Goal: Task Accomplishment & Management: Complete application form

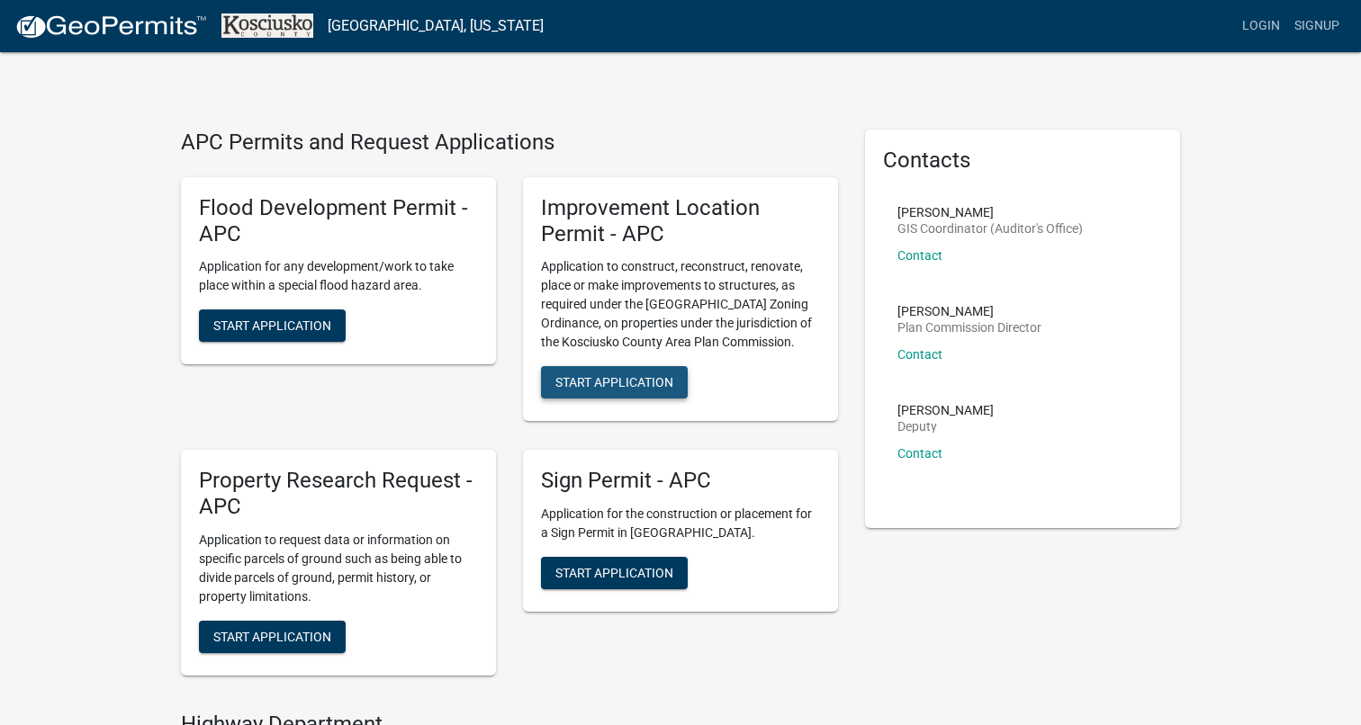
click at [627, 379] on span "Start Application" at bounding box center [614, 382] width 118 height 14
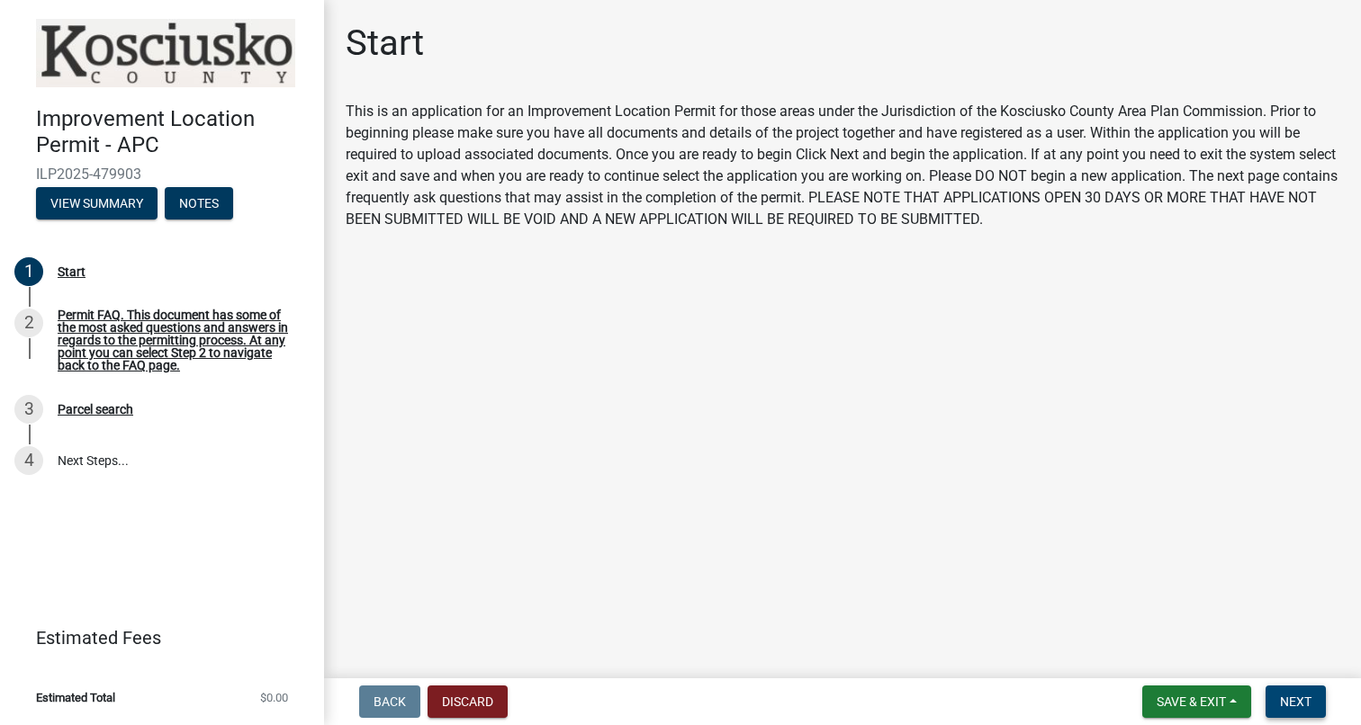
click at [1287, 702] on span "Next" at bounding box center [1296, 702] width 32 height 14
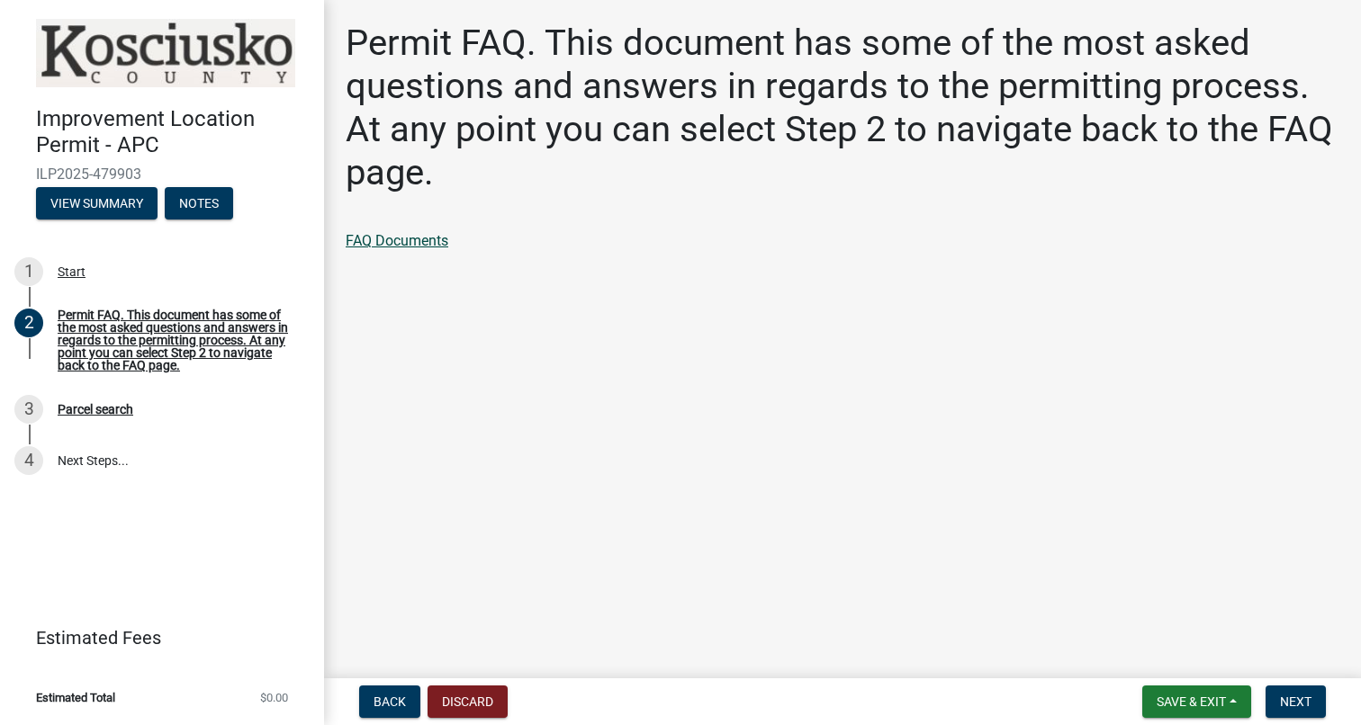
click at [383, 244] on link "FAQ Documents" at bounding box center [397, 240] width 103 height 17
click at [1300, 712] on button "Next" at bounding box center [1296, 702] width 60 height 32
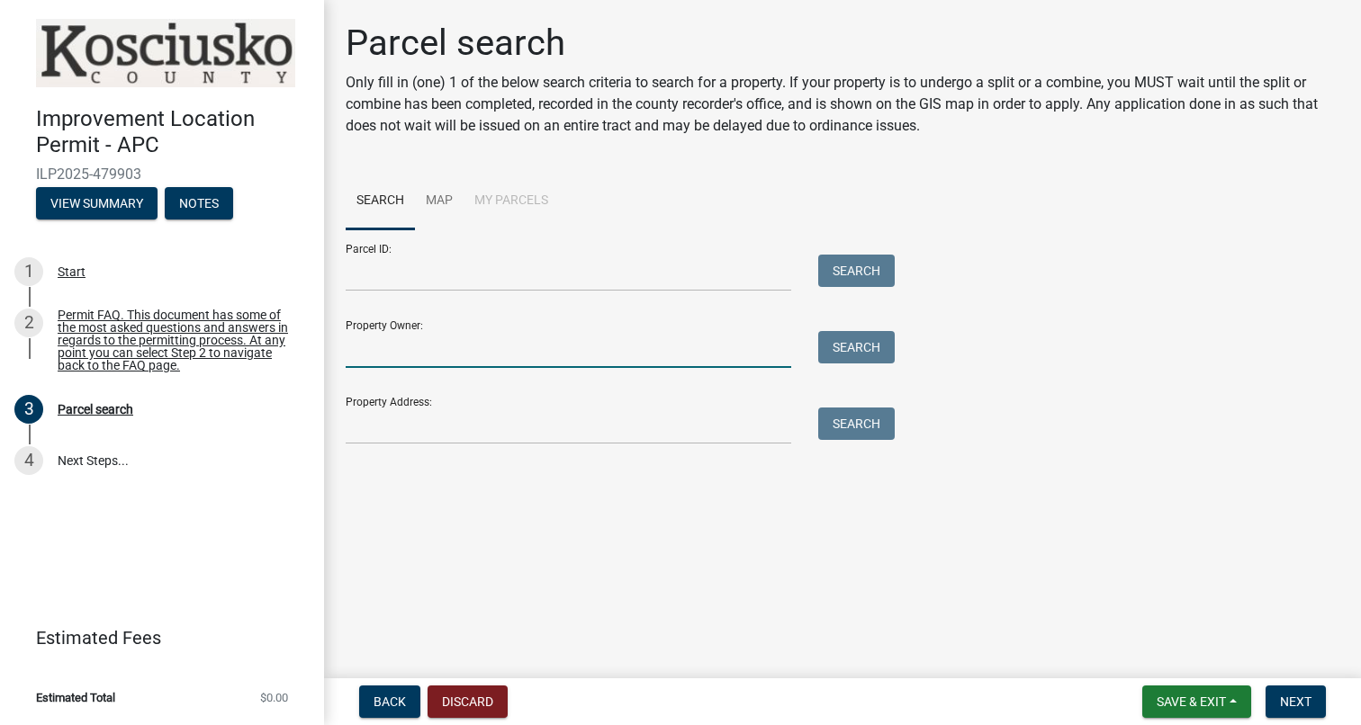
click at [506, 346] on input "Property Owner:" at bounding box center [569, 349] width 446 height 37
type input "[PERSON_NAME]"
click at [874, 347] on button "Search" at bounding box center [856, 347] width 77 height 32
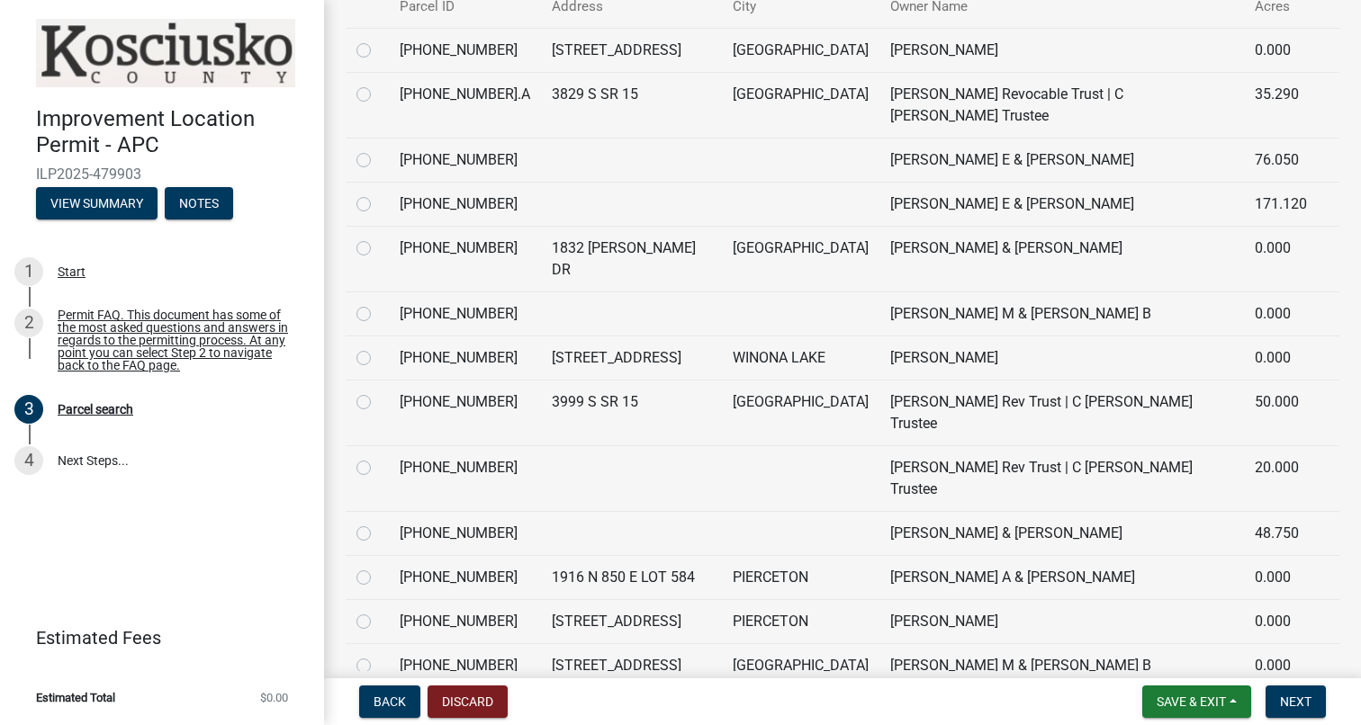
scroll to position [496, 0]
click at [378, 656] on label at bounding box center [378, 656] width 0 height 0
click at [378, 656] on input "radio" at bounding box center [384, 662] width 12 height 12
radio input "true"
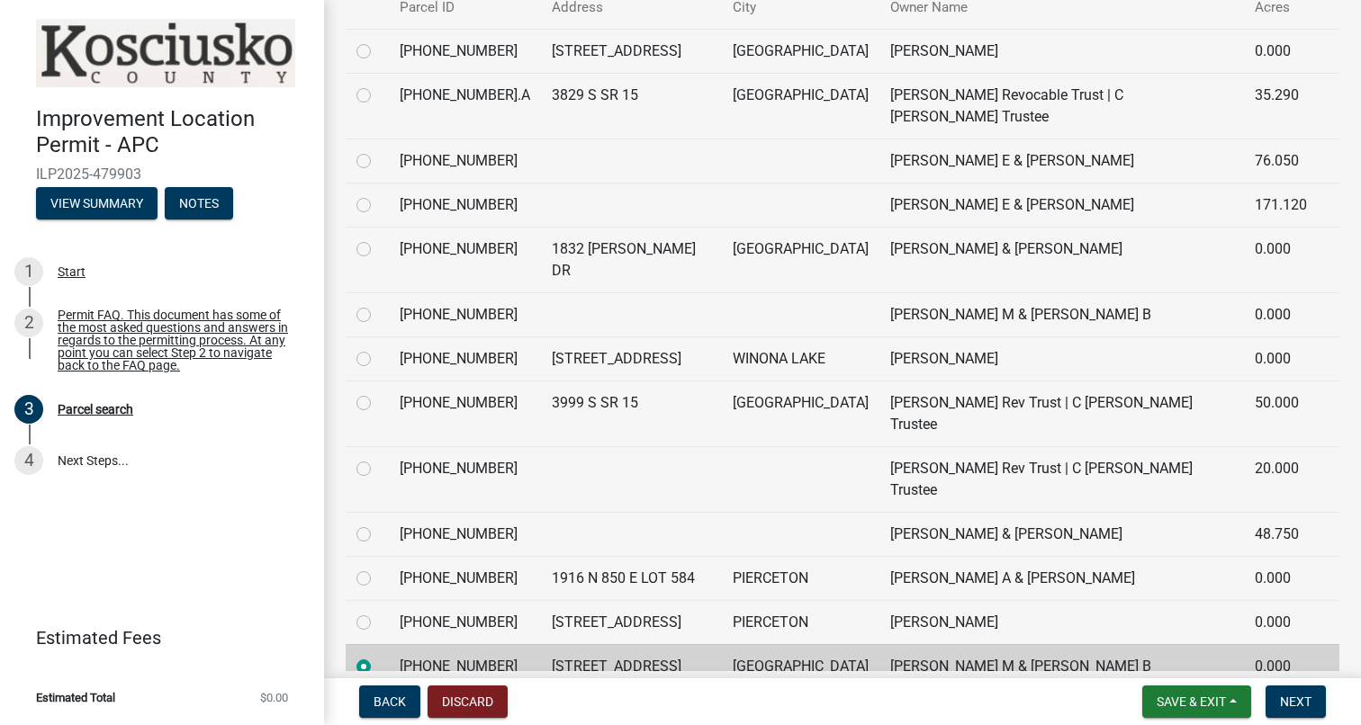
scroll to position [0, 0]
click at [1293, 695] on span "Next" at bounding box center [1296, 702] width 32 height 14
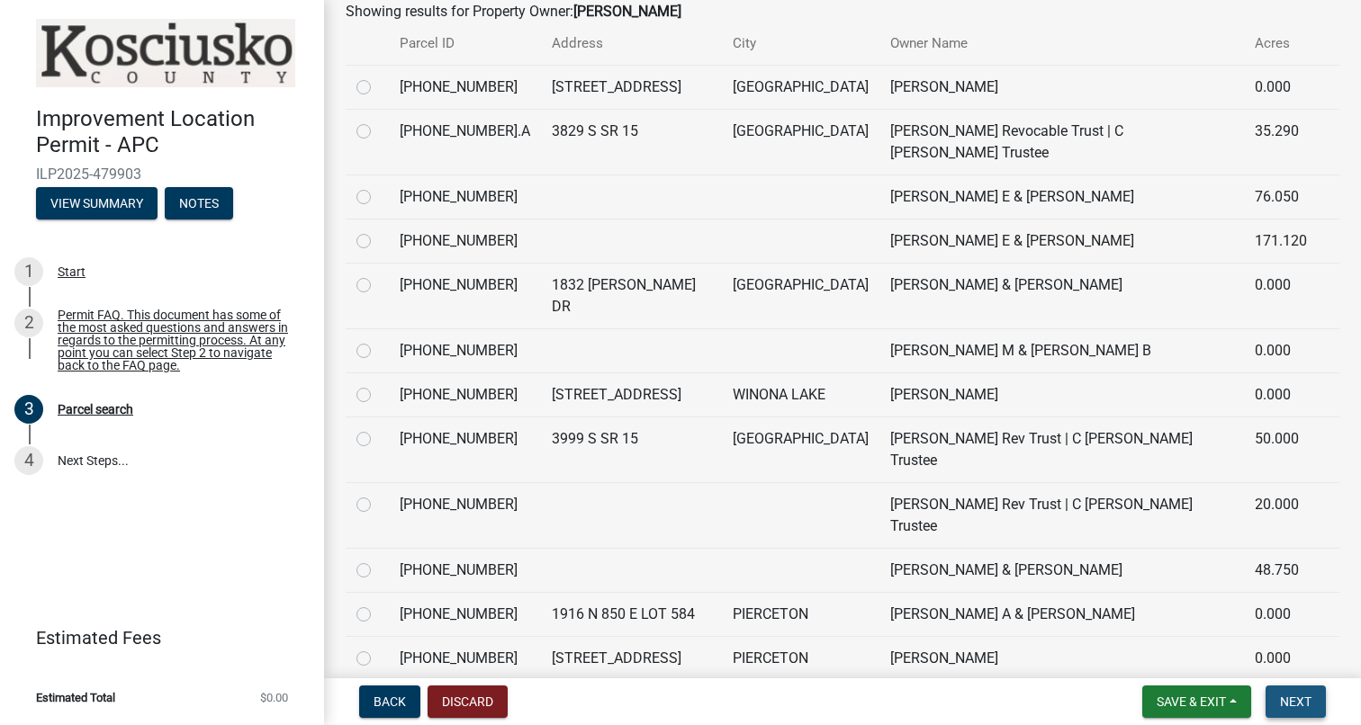
click at [1302, 698] on span "Next" at bounding box center [1296, 702] width 32 height 14
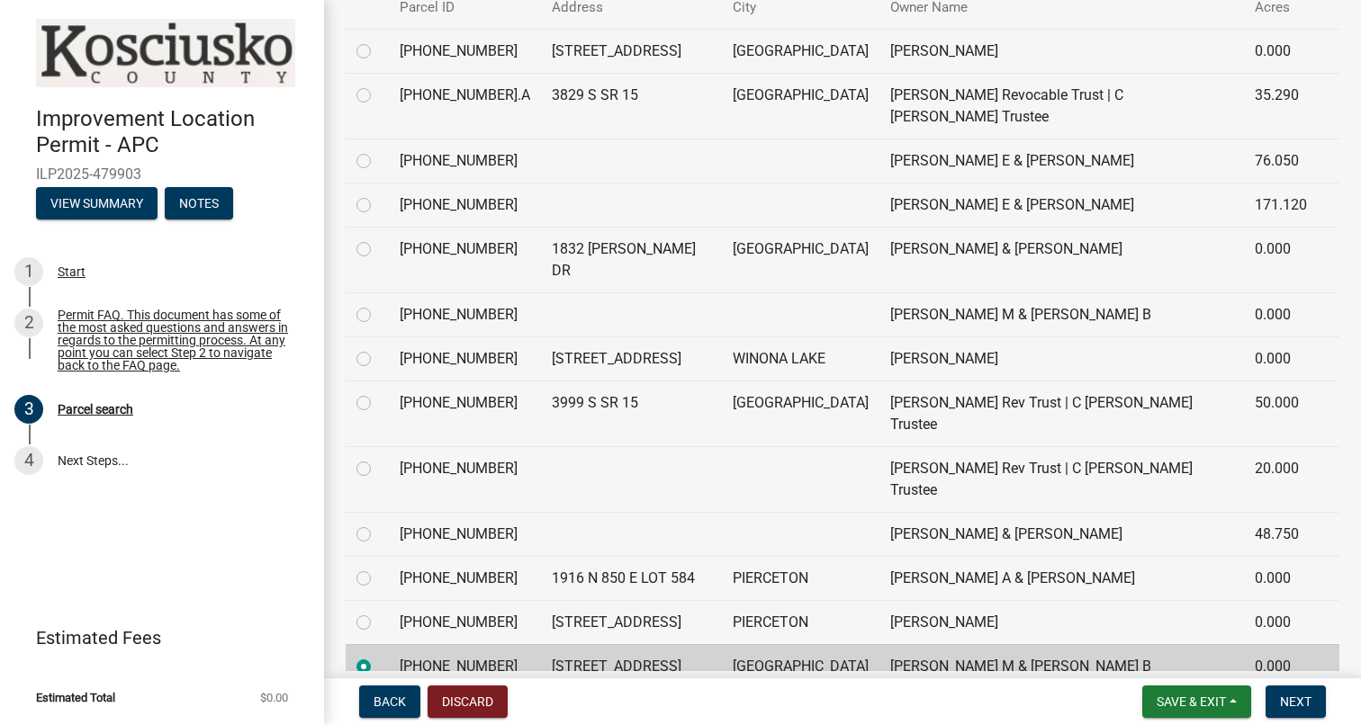
scroll to position [491, 0]
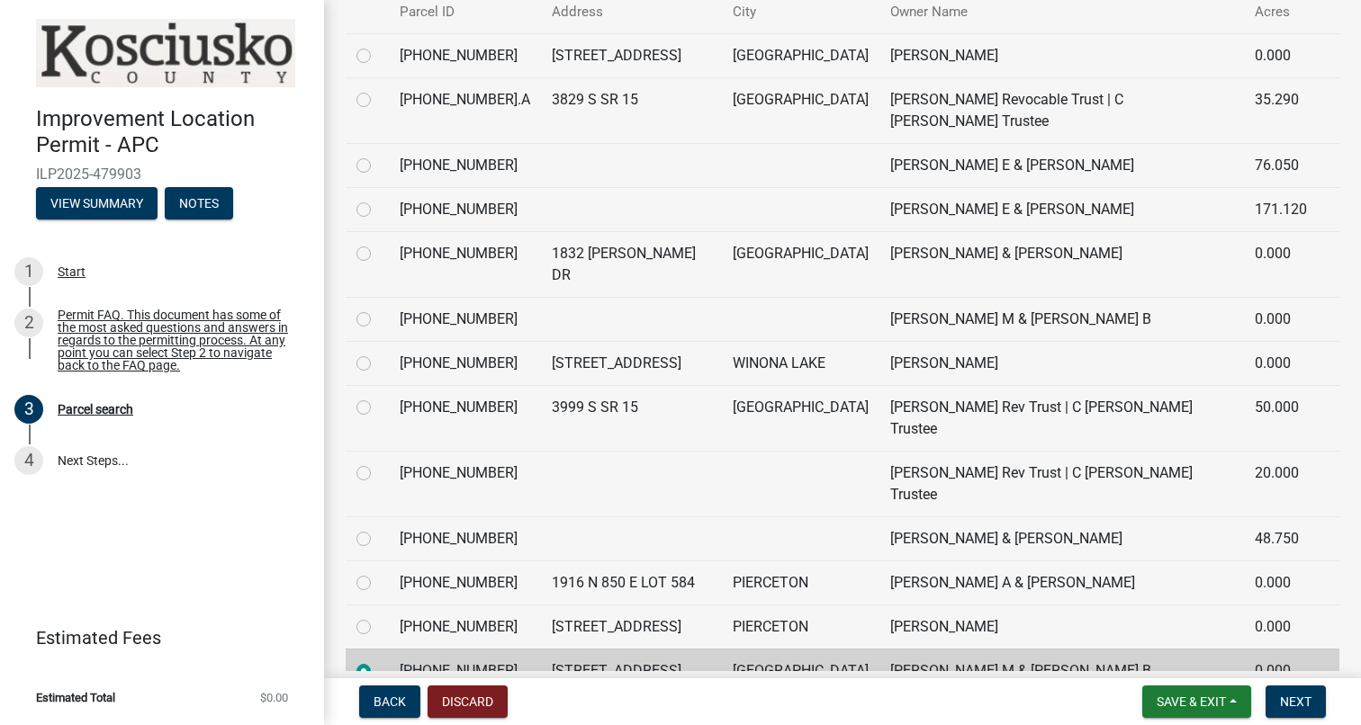
click at [378, 309] on label at bounding box center [378, 309] width 0 height 0
click at [378, 309] on input "radio" at bounding box center [384, 315] width 12 height 12
radio input "true"
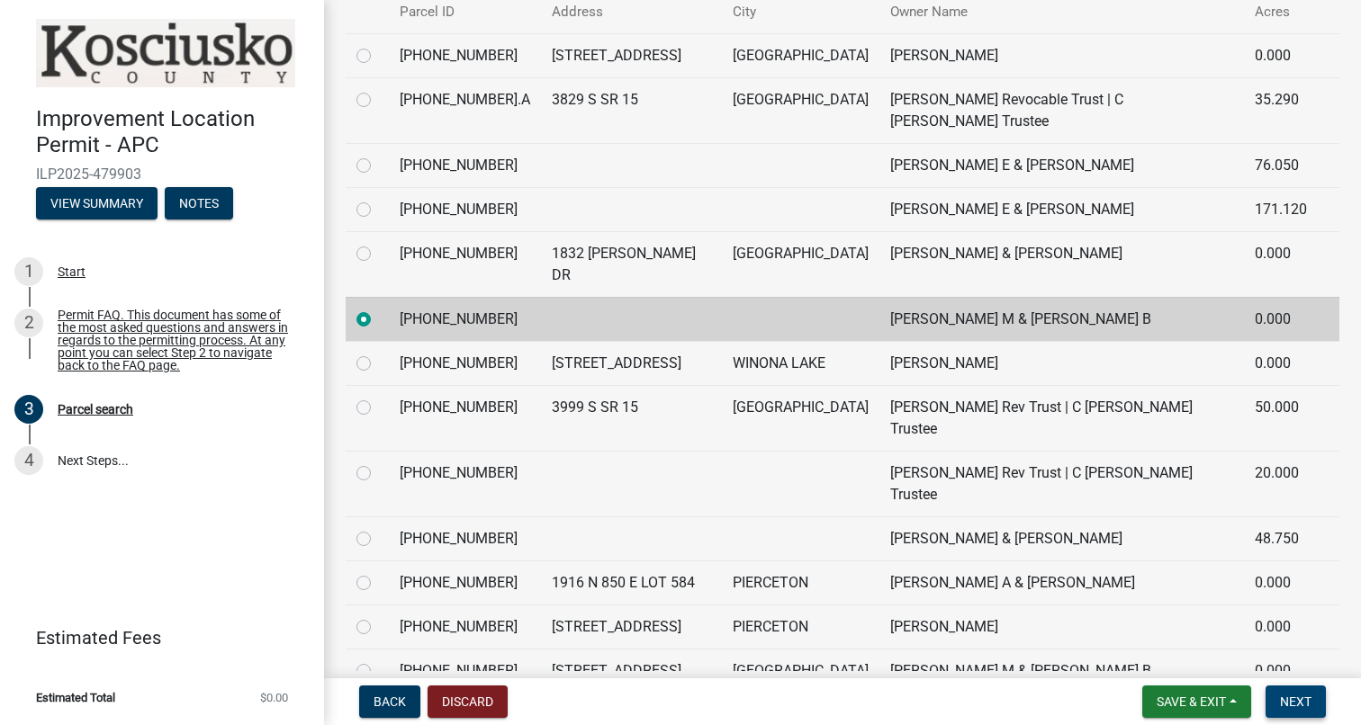
click at [1296, 701] on span "Next" at bounding box center [1296, 702] width 32 height 14
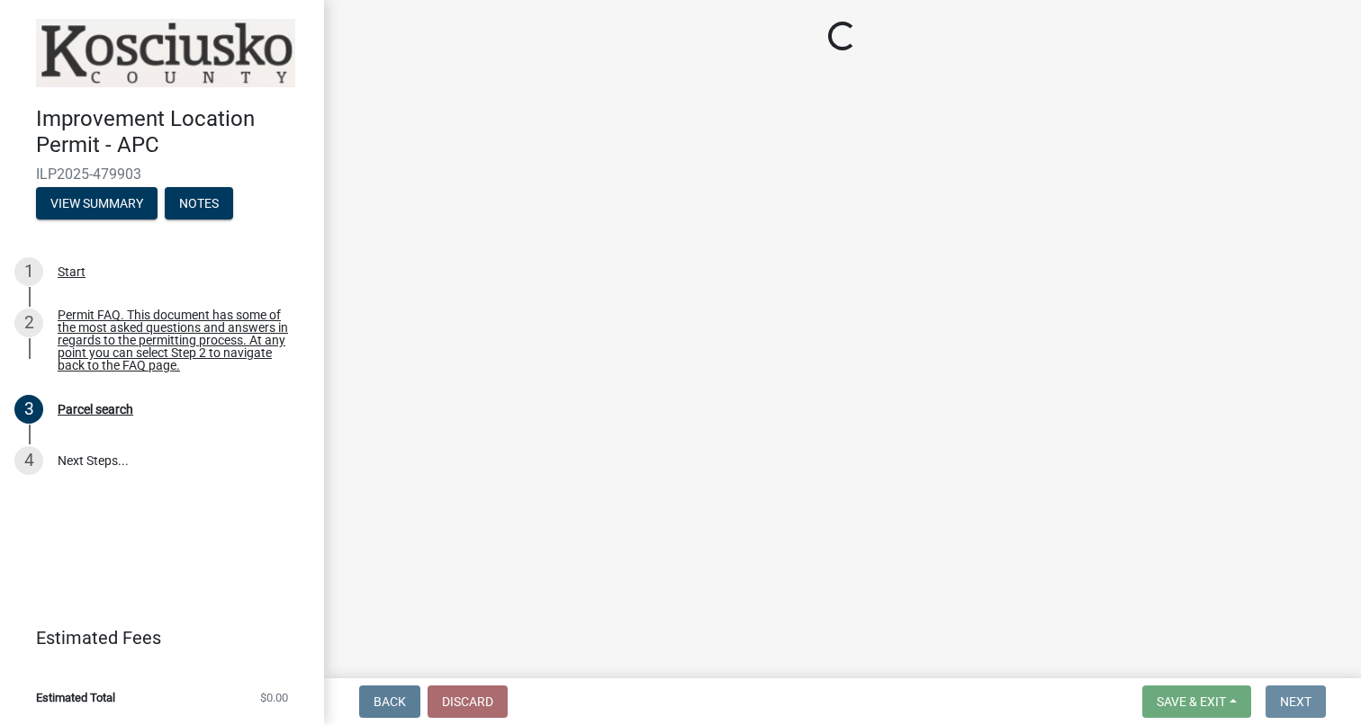
scroll to position [0, 0]
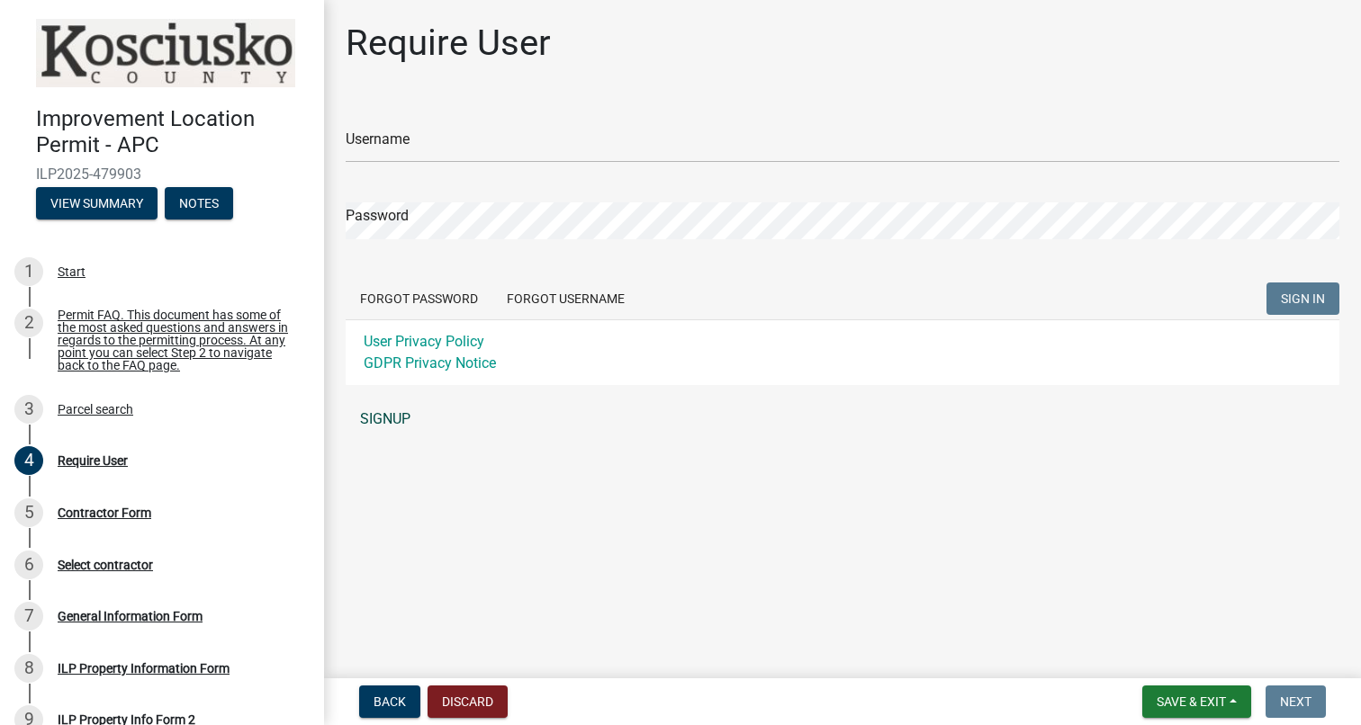
click at [385, 418] on link "SIGNUP" at bounding box center [843, 419] width 994 height 36
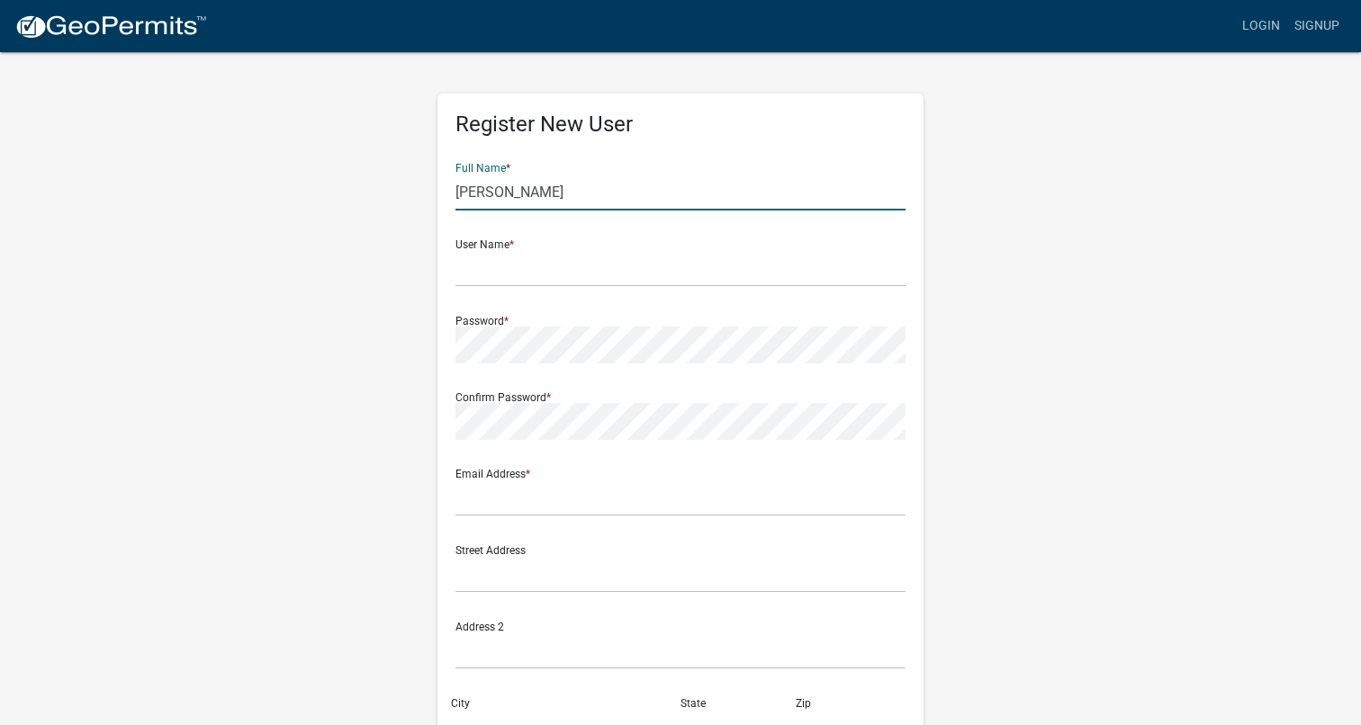
type input "[PERSON_NAME]"
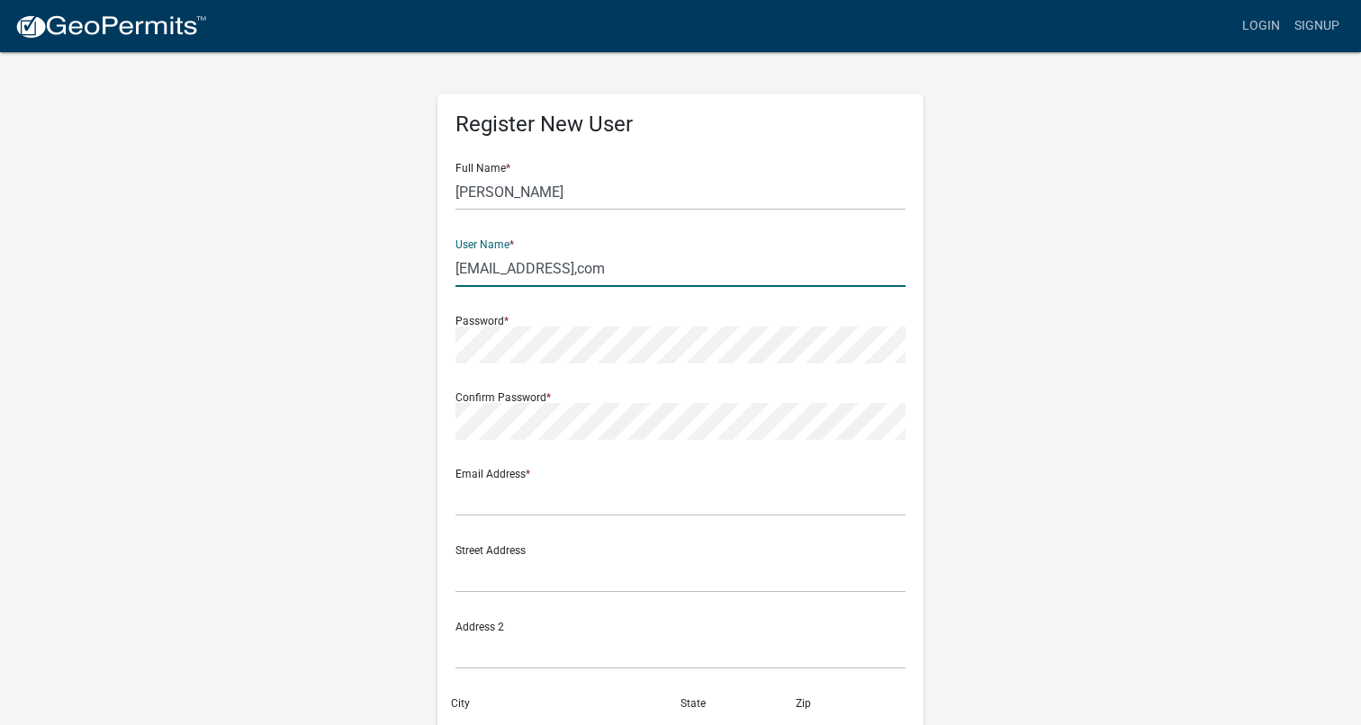
click at [1080, 247] on div "Register New User Full Name * [PERSON_NAME] User Name * [EMAIL_ADDRESS],com Pas…" at bounding box center [680, 531] width 1026 height 963
click at [645, 264] on input "[EMAIL_ADDRESS],com" at bounding box center [680, 268] width 450 height 37
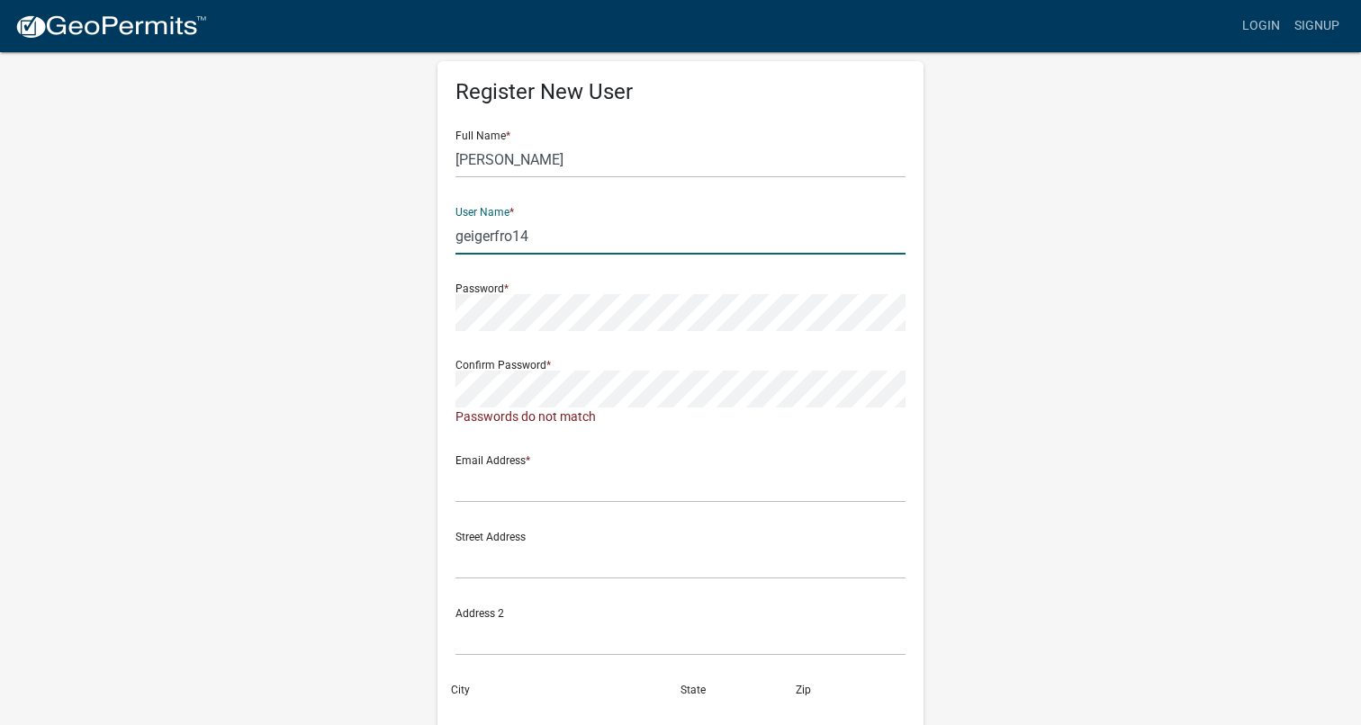
scroll to position [51, 0]
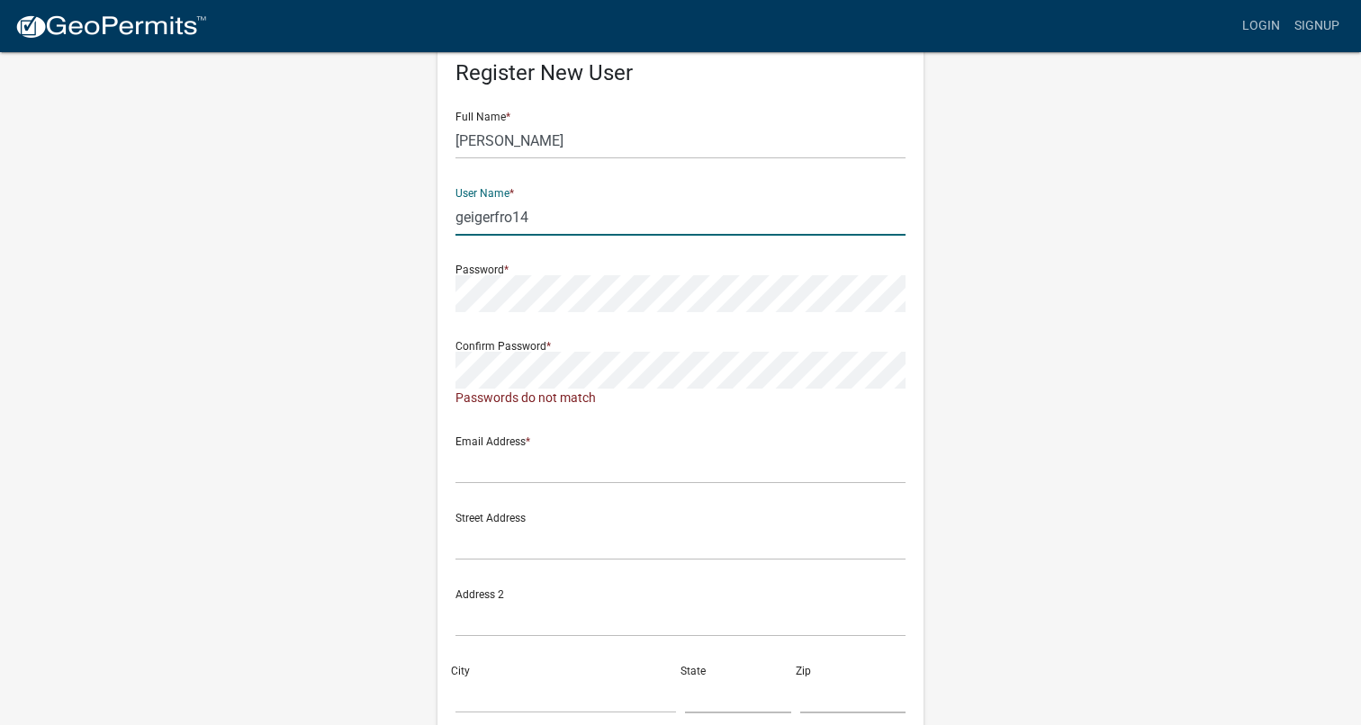
type input "geigerfro14"
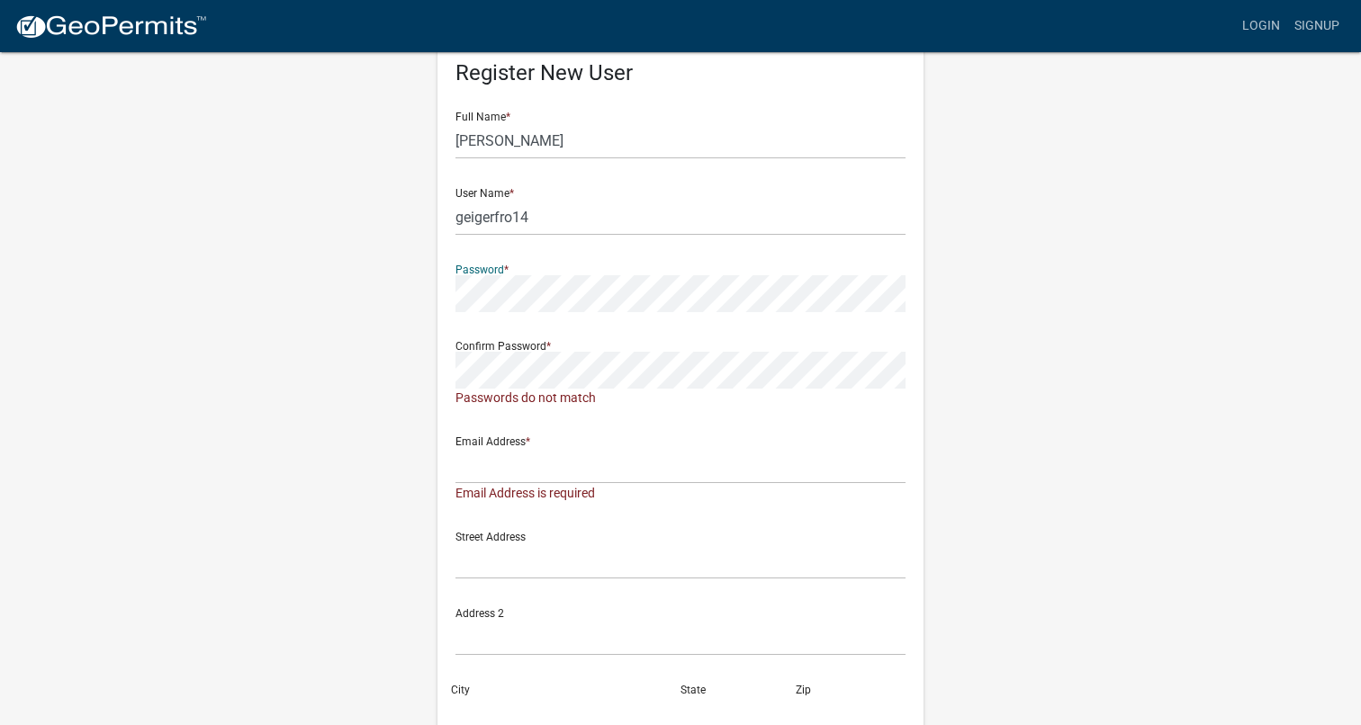
click at [396, 290] on div "Register New User Full Name * [PERSON_NAME] User Name * geigerfro14 Password * …" at bounding box center [680, 499] width 1026 height 1001
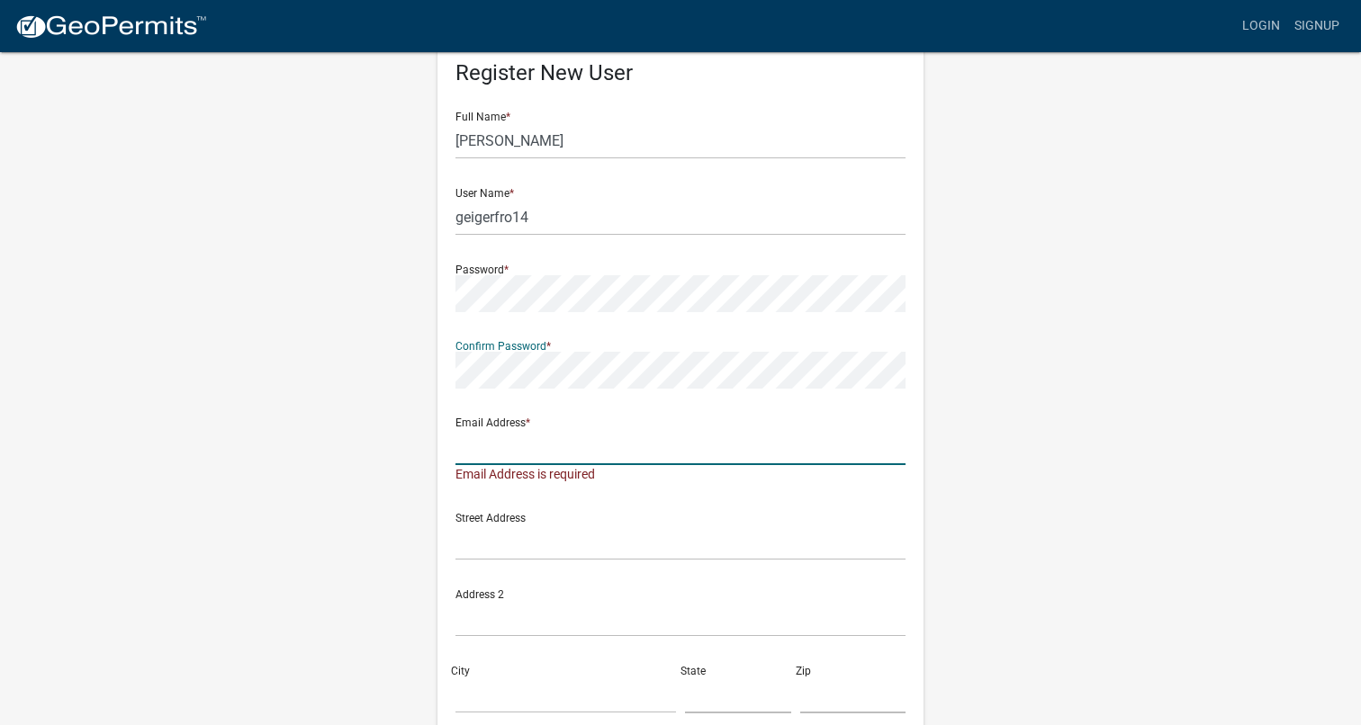
click at [499, 449] on input "text" at bounding box center [680, 446] width 450 height 37
type input "[EMAIL_ADDRESS][DOMAIN_NAME]"
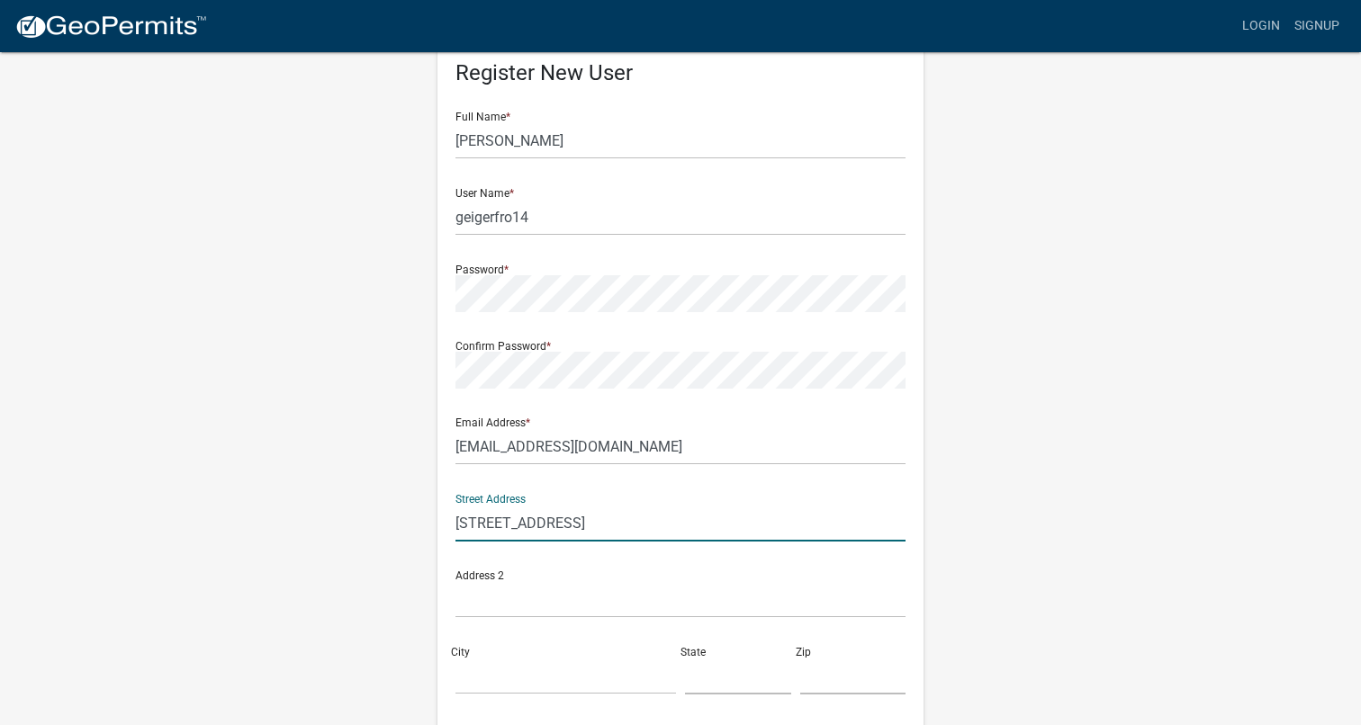
type input "[STREET_ADDRESS]"
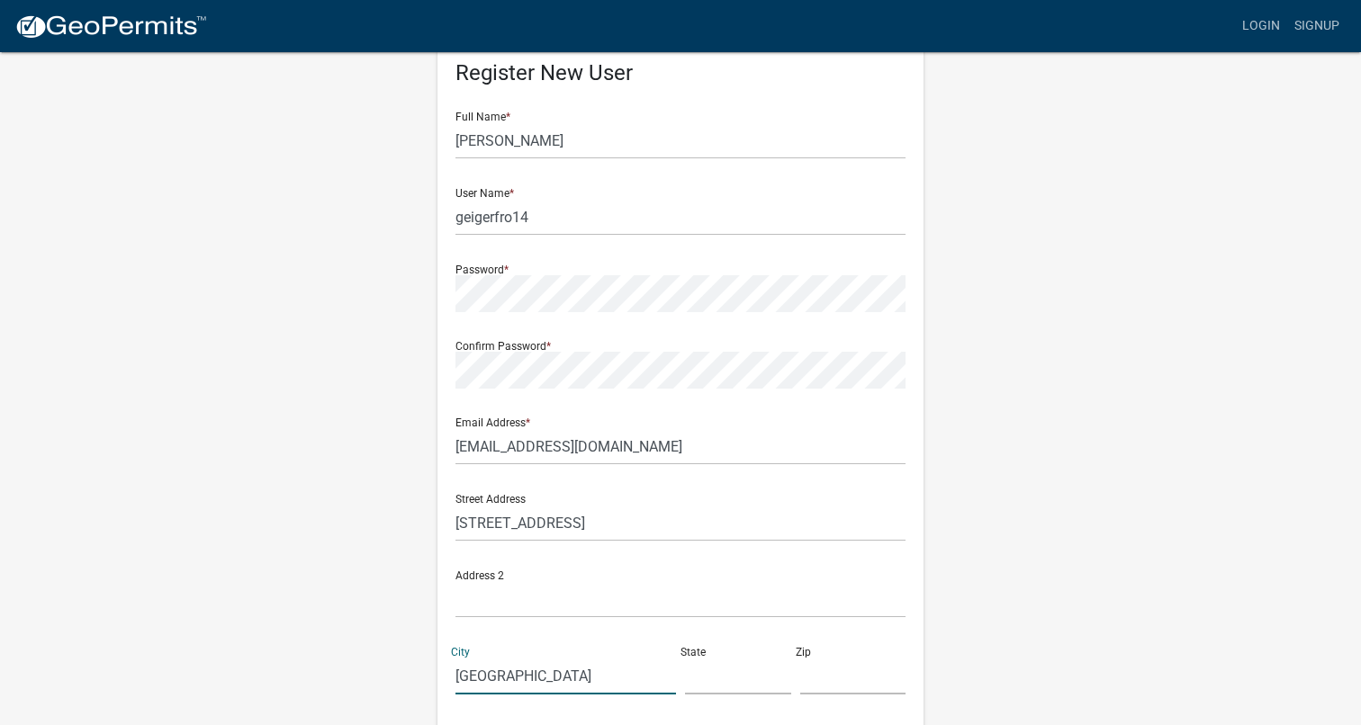
type input "[GEOGRAPHIC_DATA]"
type input "in"
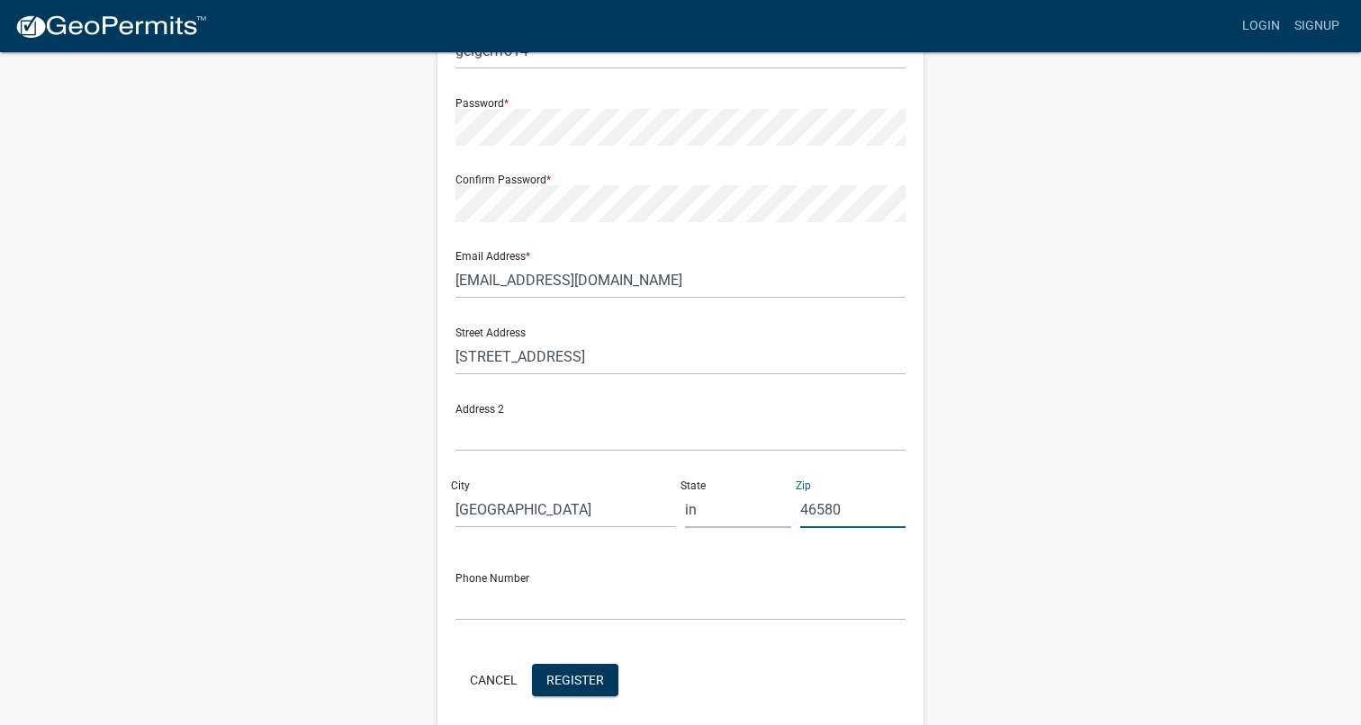
scroll to position [235, 0]
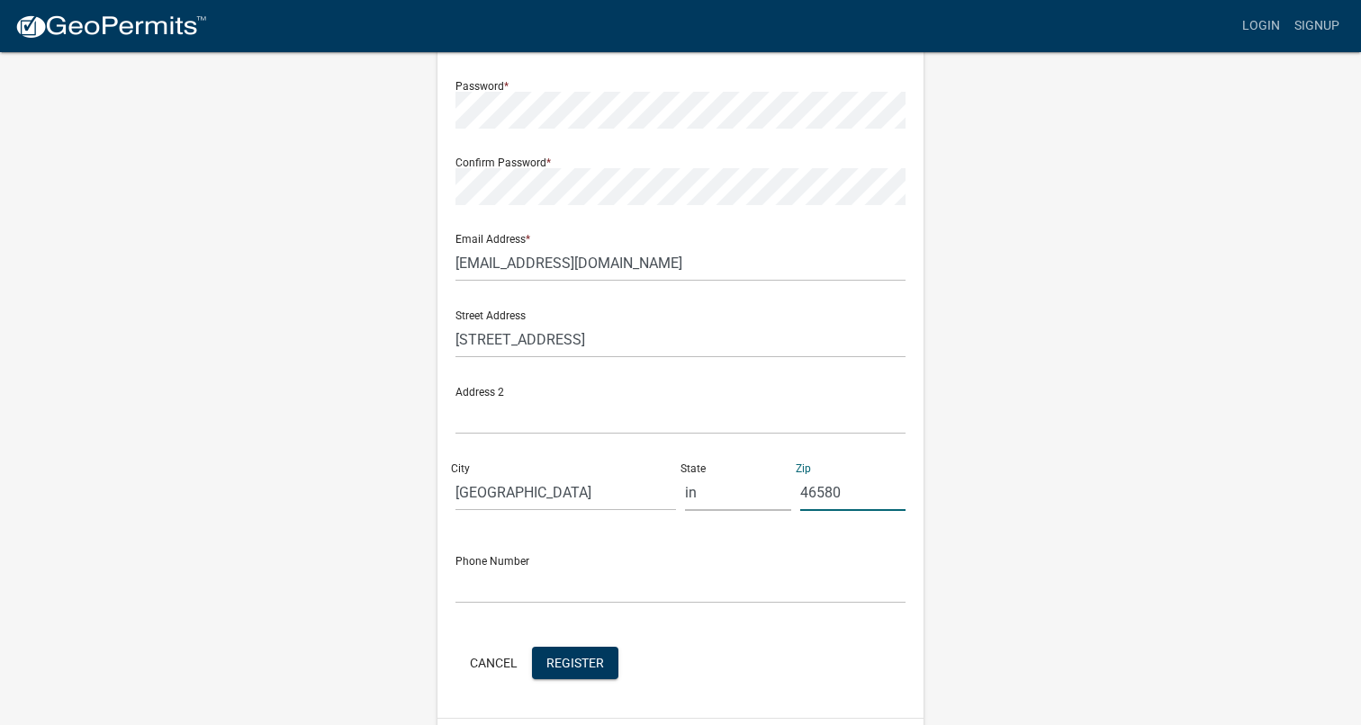
type input "46580"
click at [702, 503] on input "in" at bounding box center [738, 492] width 106 height 37
type input "i"
type input "IN"
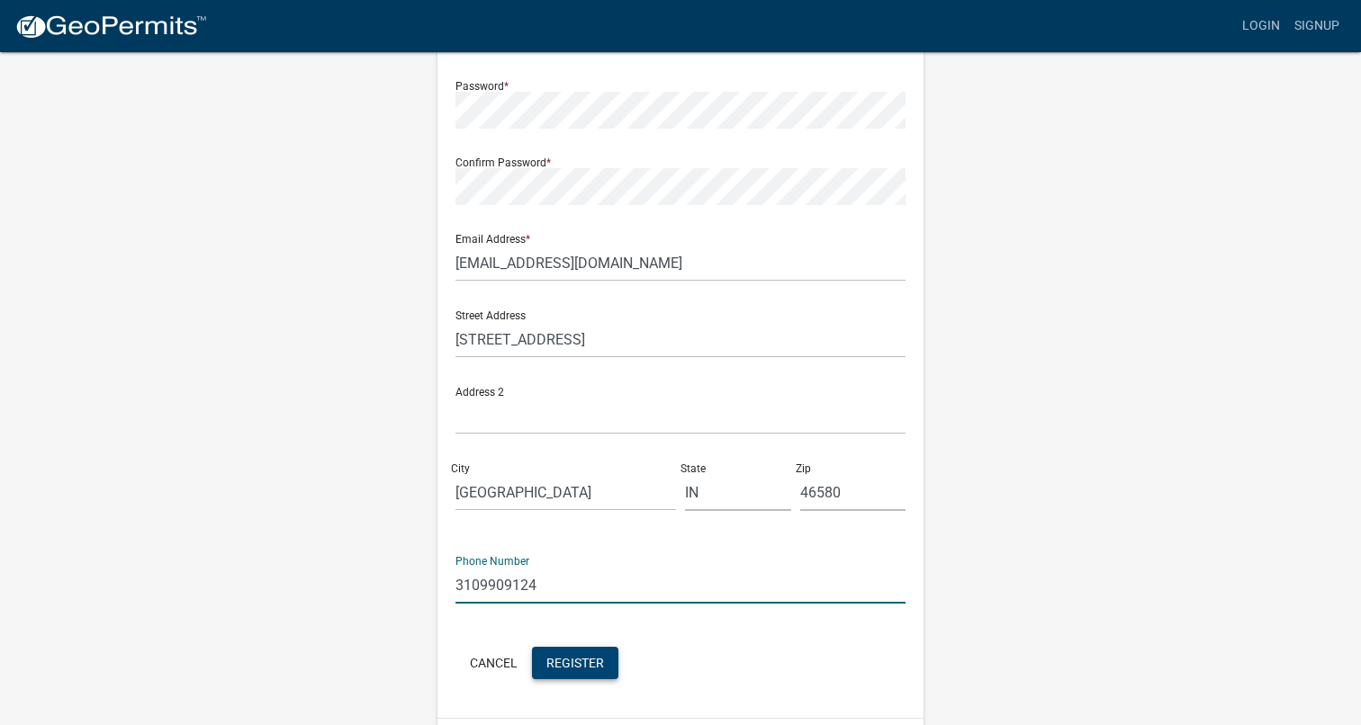
type input "3109909124"
click at [589, 665] on span "Register" at bounding box center [575, 662] width 58 height 14
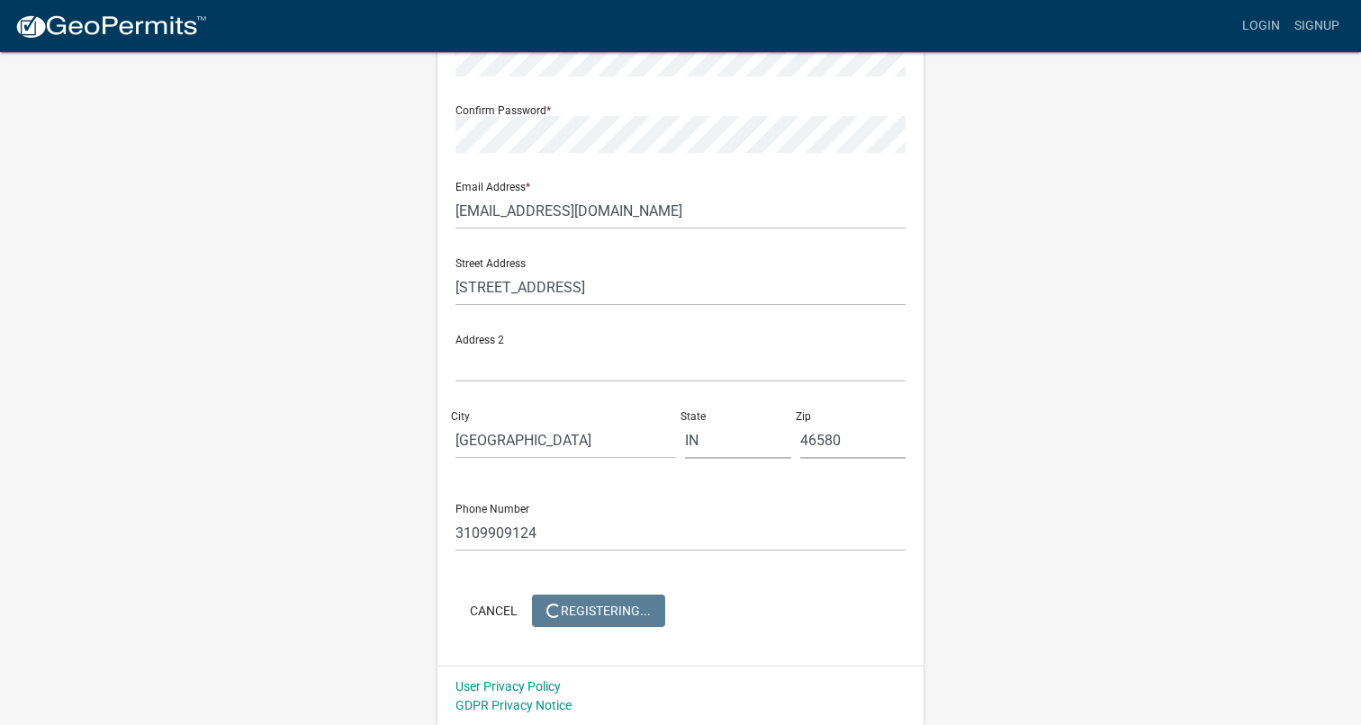
scroll to position [0, 0]
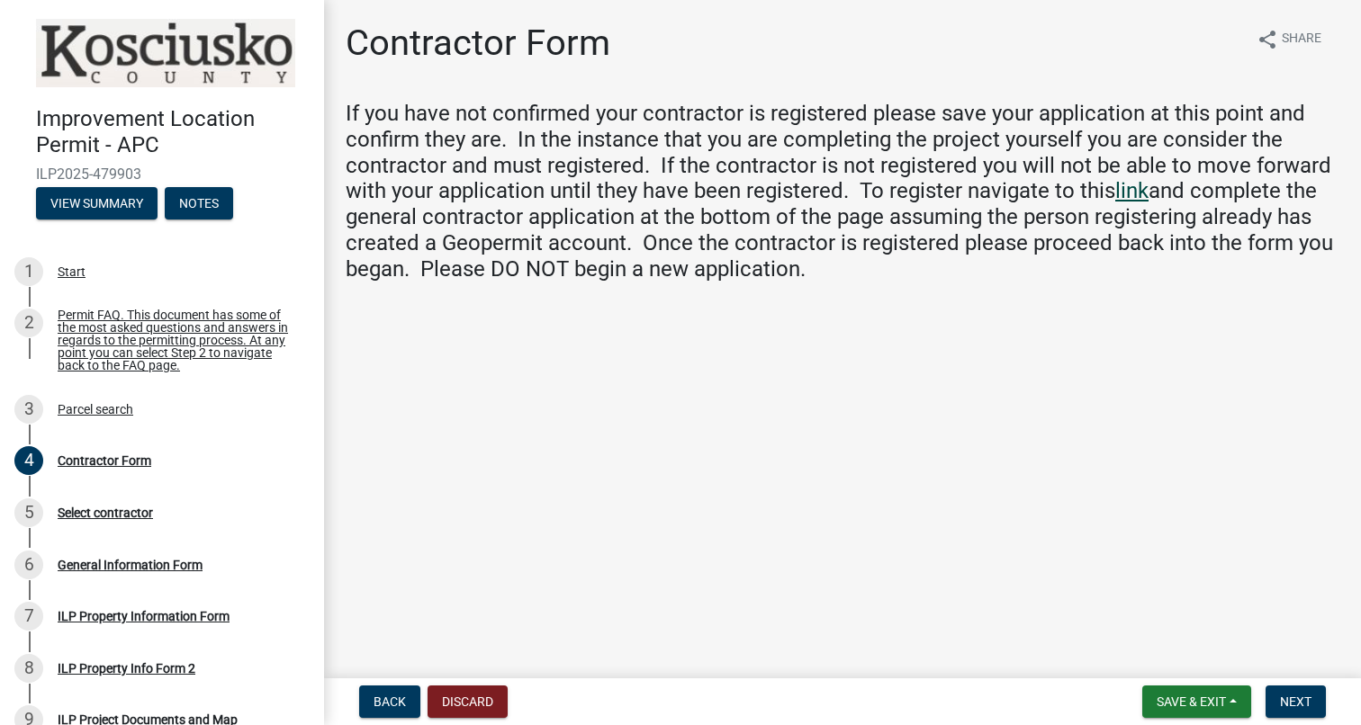
click at [1137, 190] on link "link" at bounding box center [1131, 190] width 33 height 25
click at [1294, 707] on span "Next" at bounding box center [1296, 702] width 32 height 14
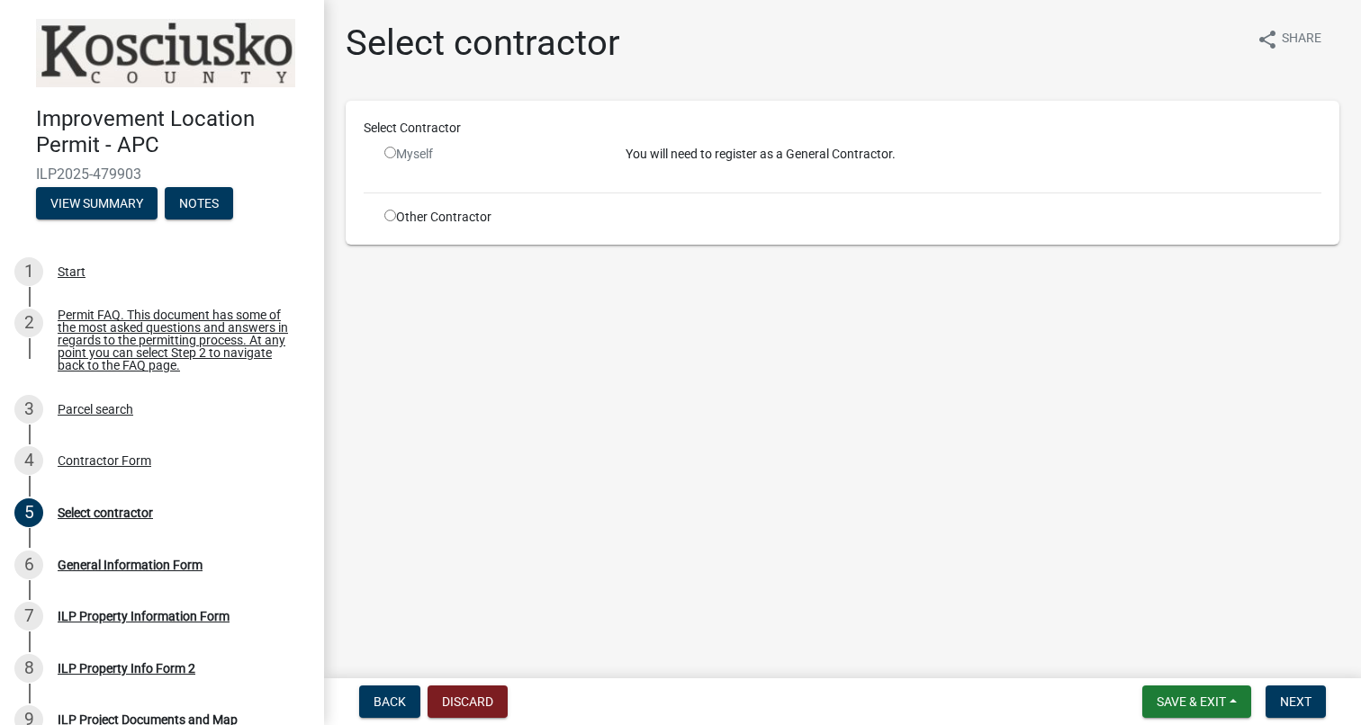
click at [389, 155] on input "radio" at bounding box center [390, 153] width 12 height 12
radio input "false"
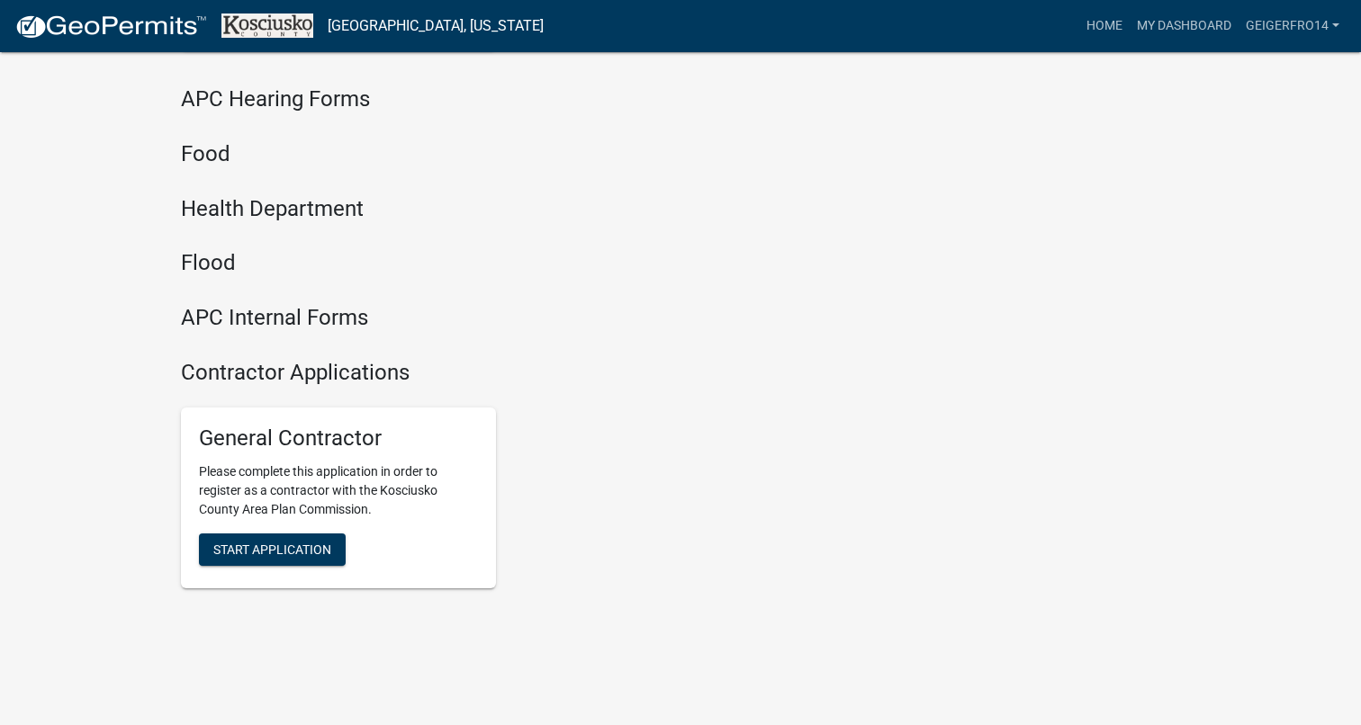
scroll to position [2302, 0]
click at [315, 535] on button "Start Application" at bounding box center [272, 551] width 147 height 32
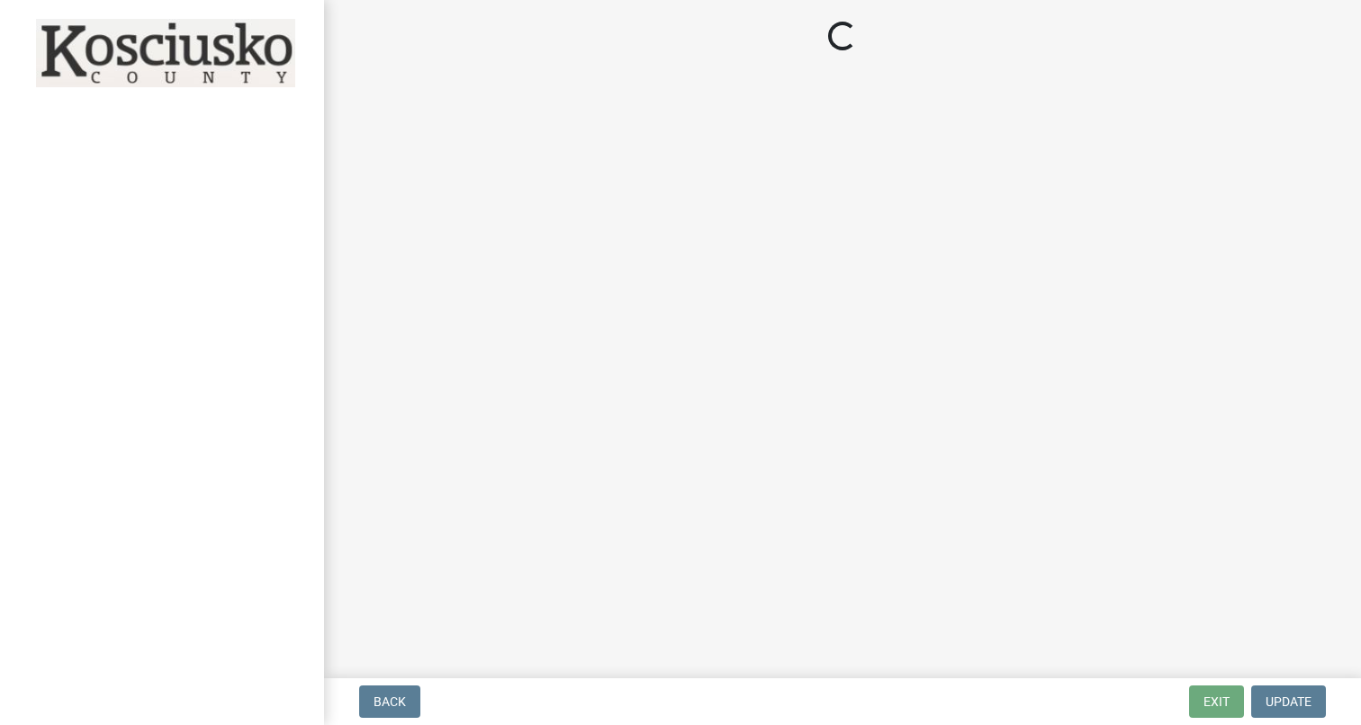
select select "IN"
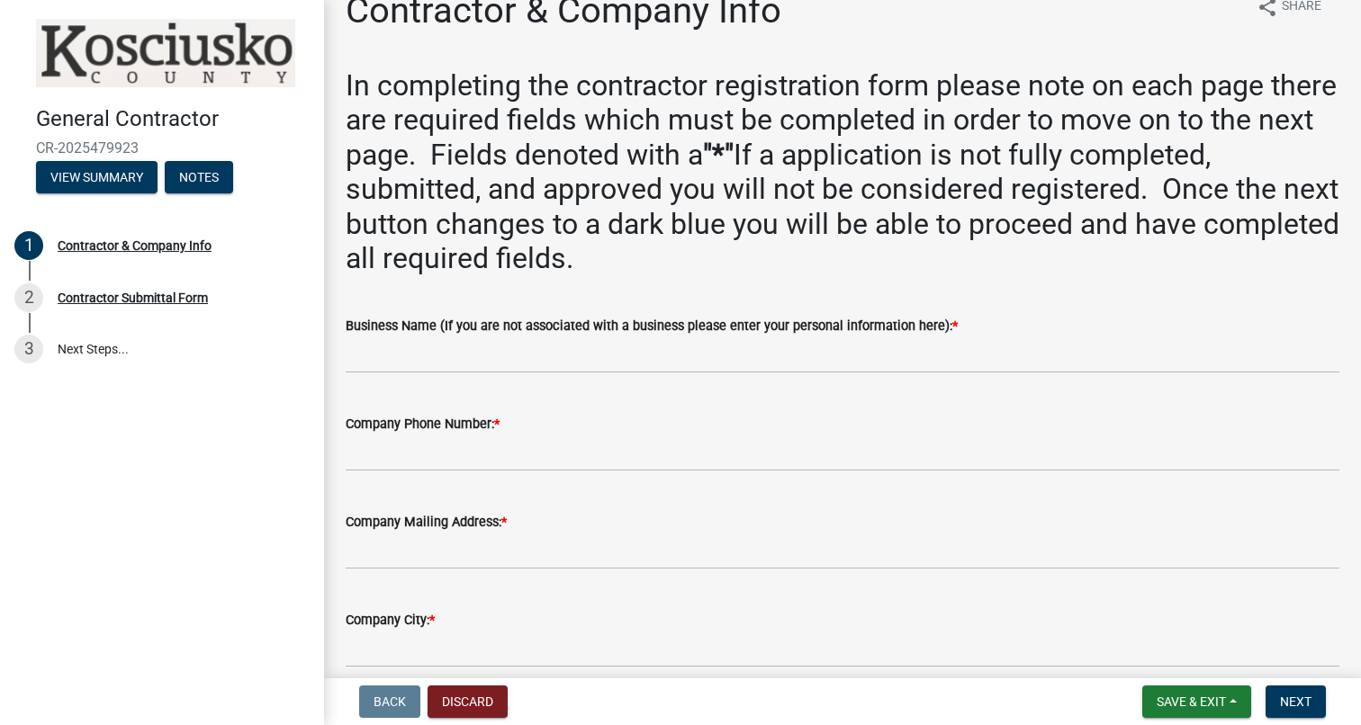
scroll to position [54, 0]
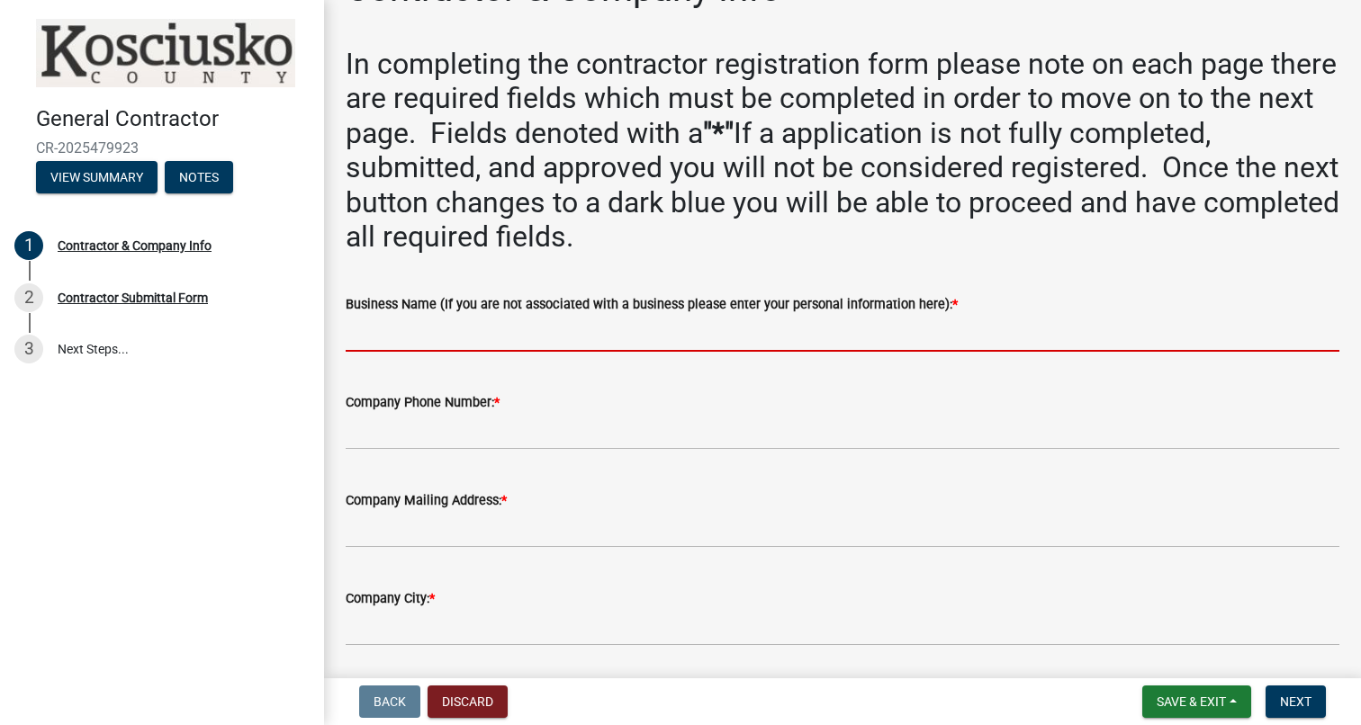
click at [553, 331] on input "Business Name (If you are not associated with a business please enter your pers…" at bounding box center [843, 333] width 994 height 37
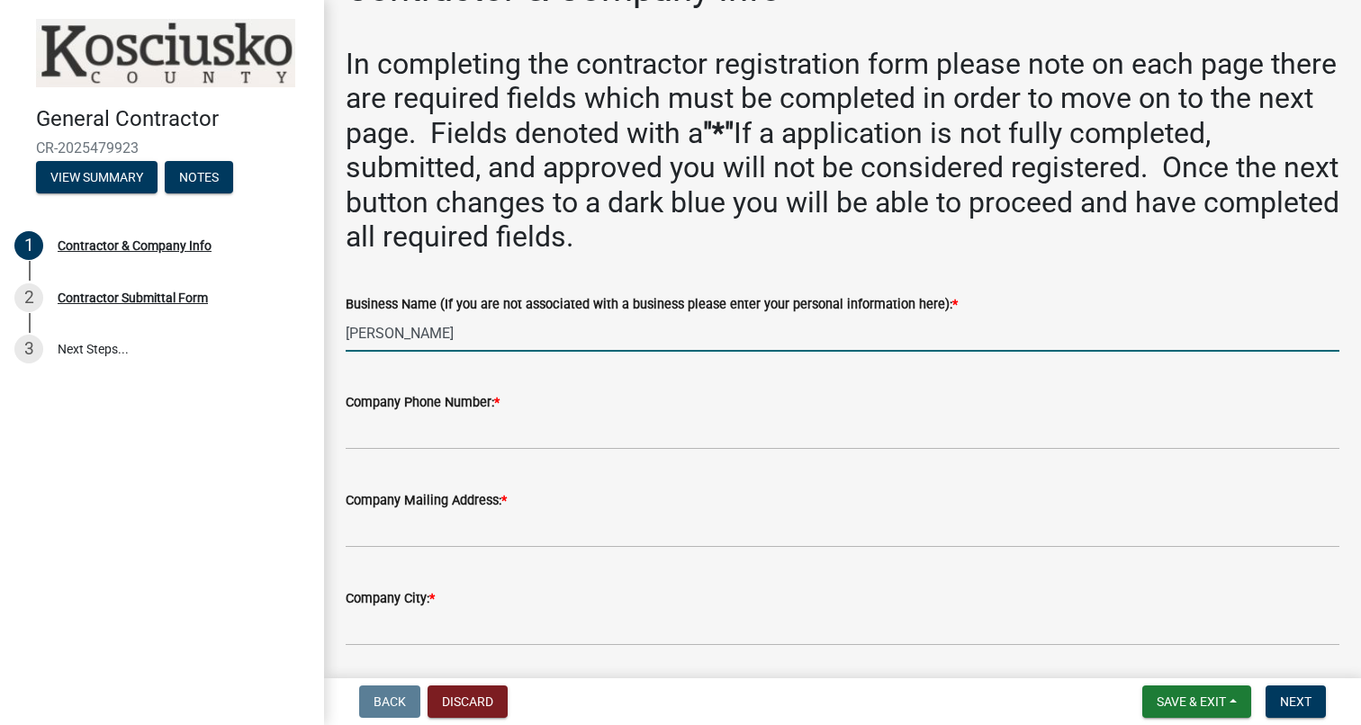
type input "[PERSON_NAME]"
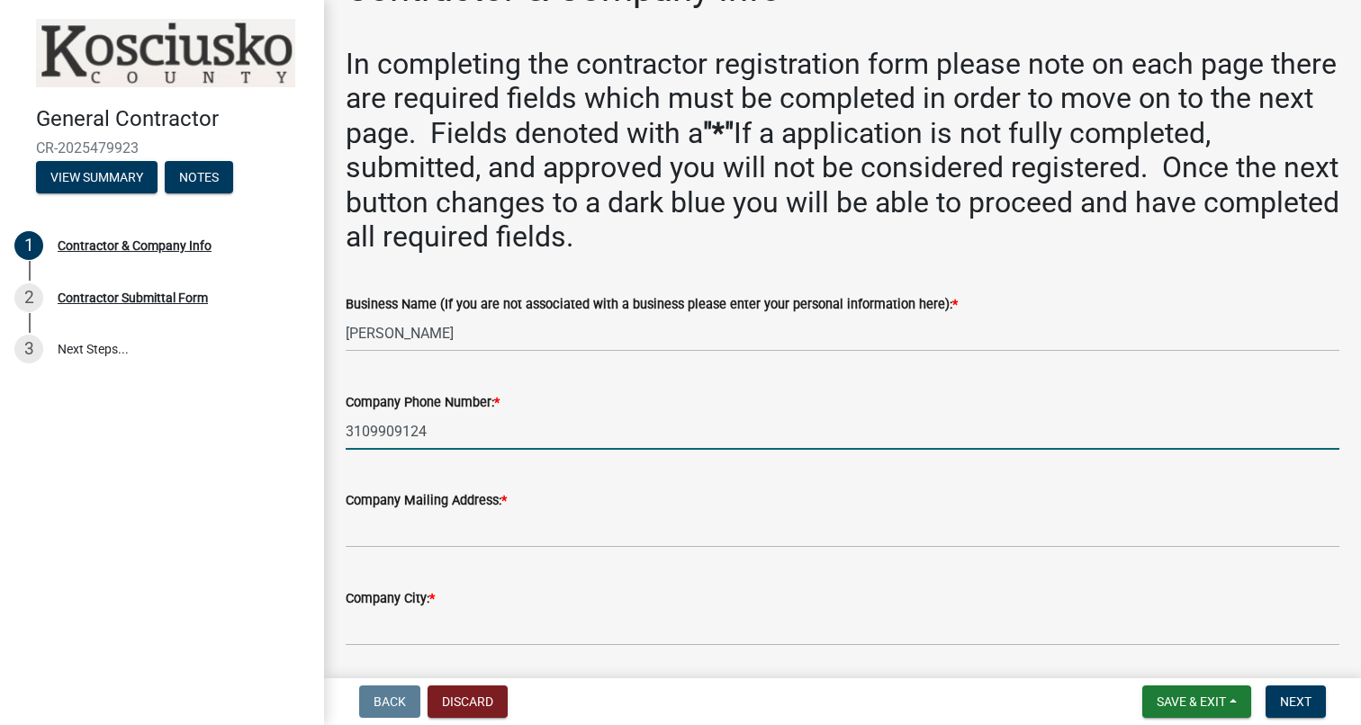
type input "3109909124"
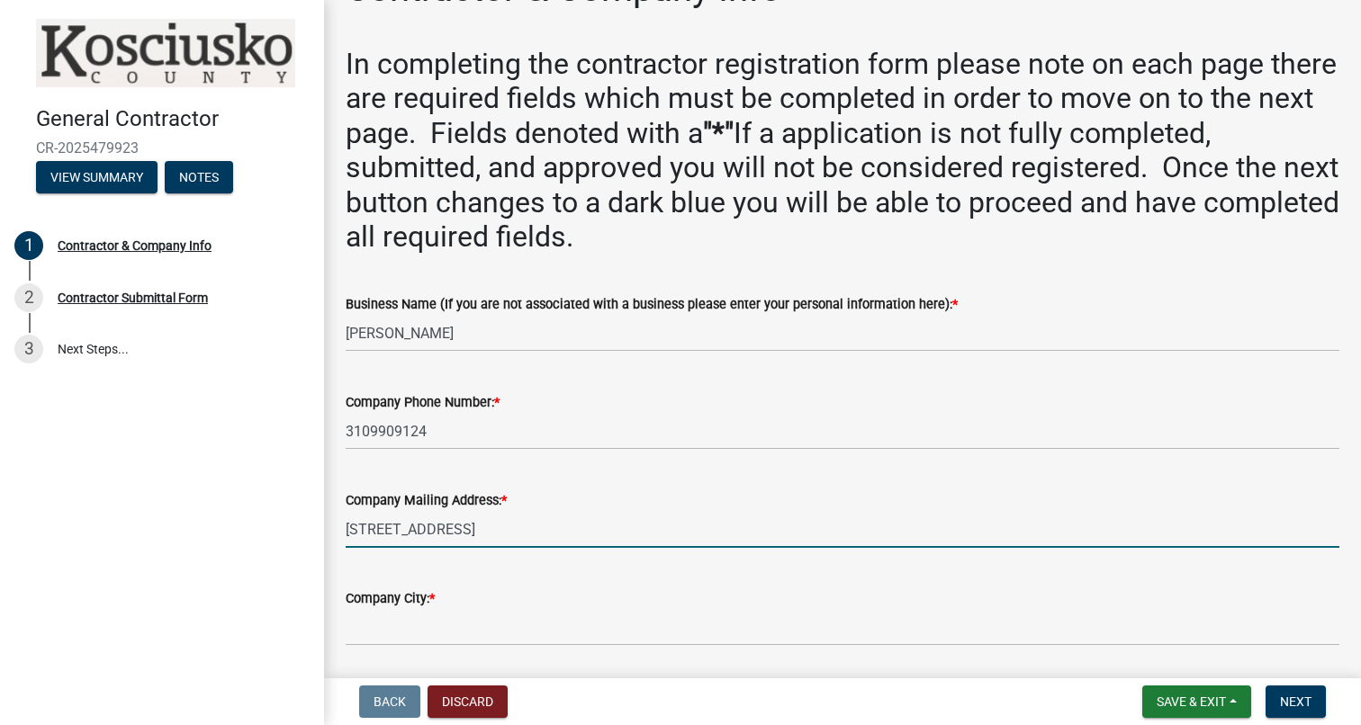
type input "264 E High Circle Drive"
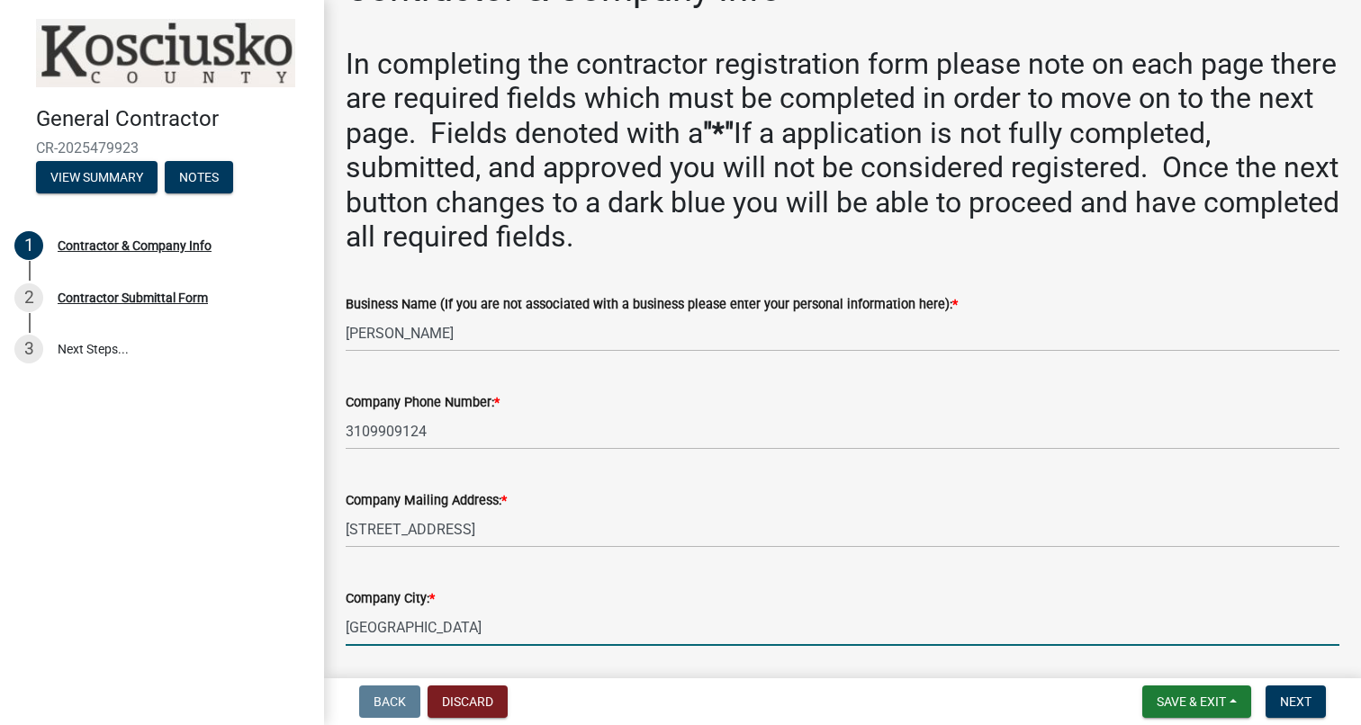
type input "[GEOGRAPHIC_DATA]"
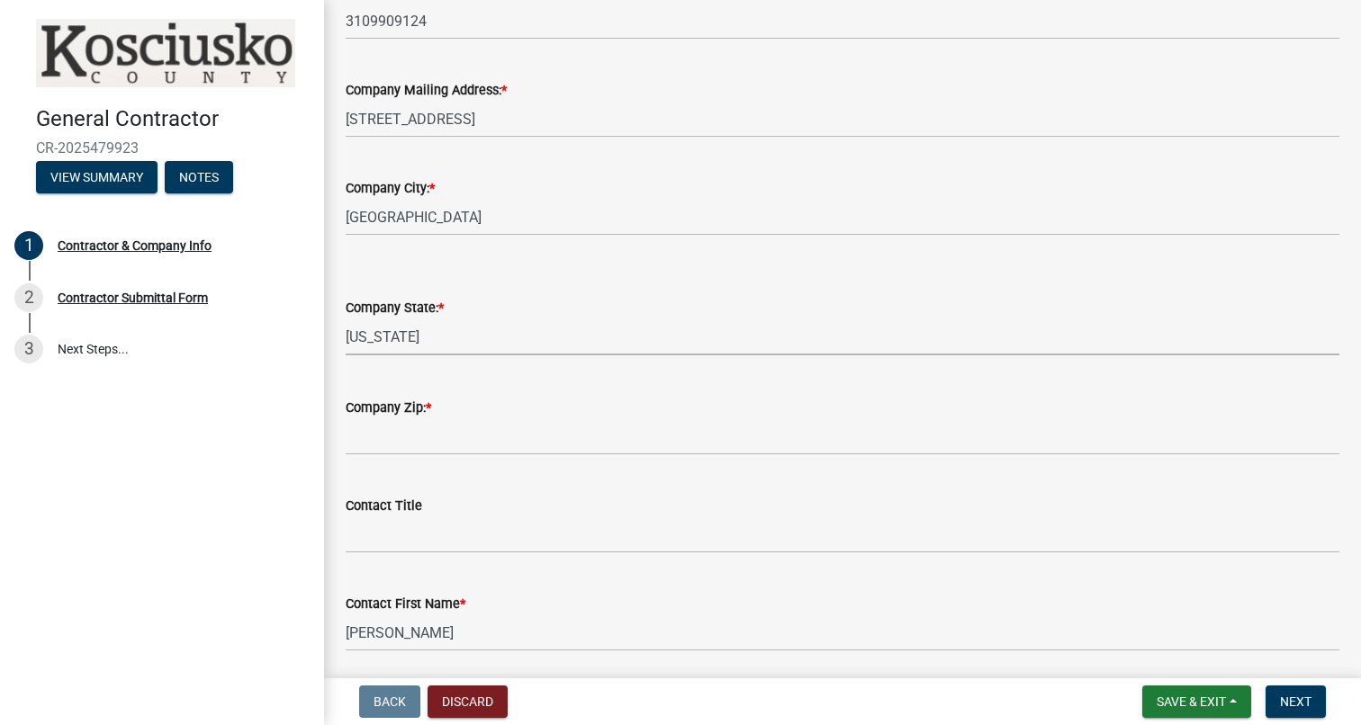
select select "IN"
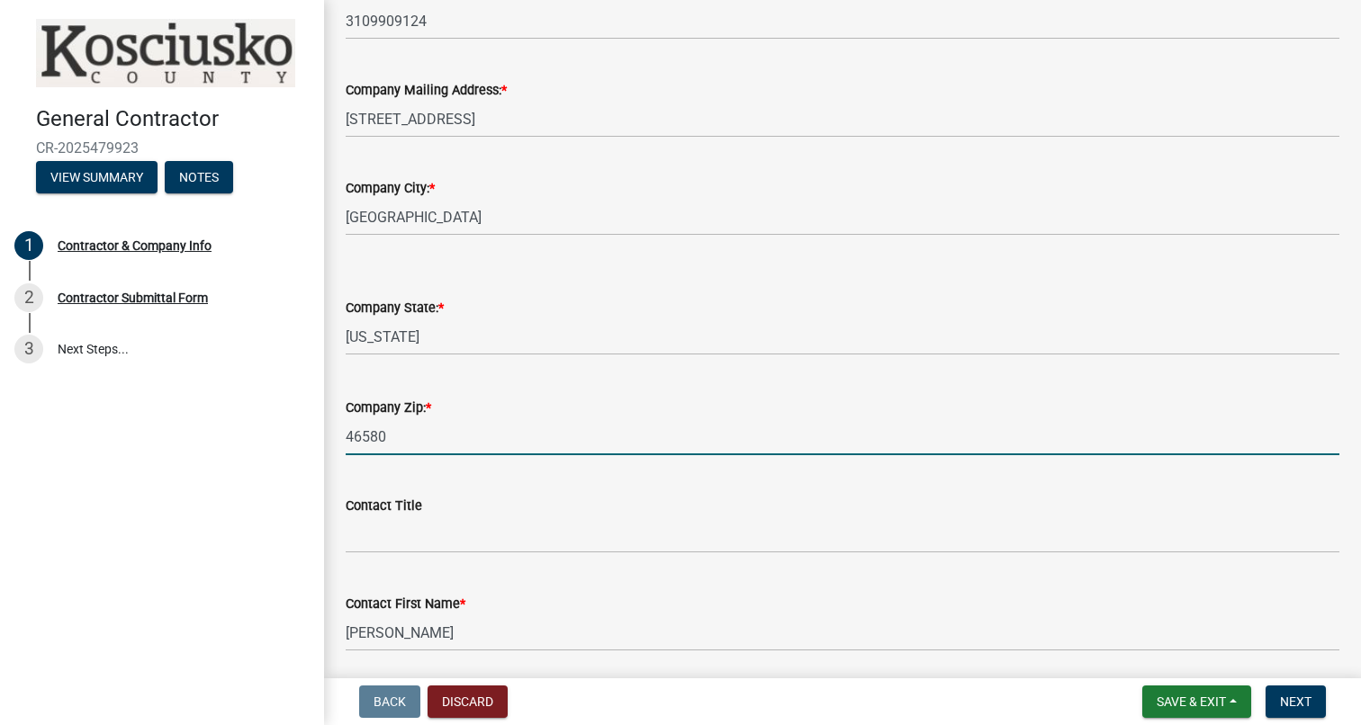
type input "46580"
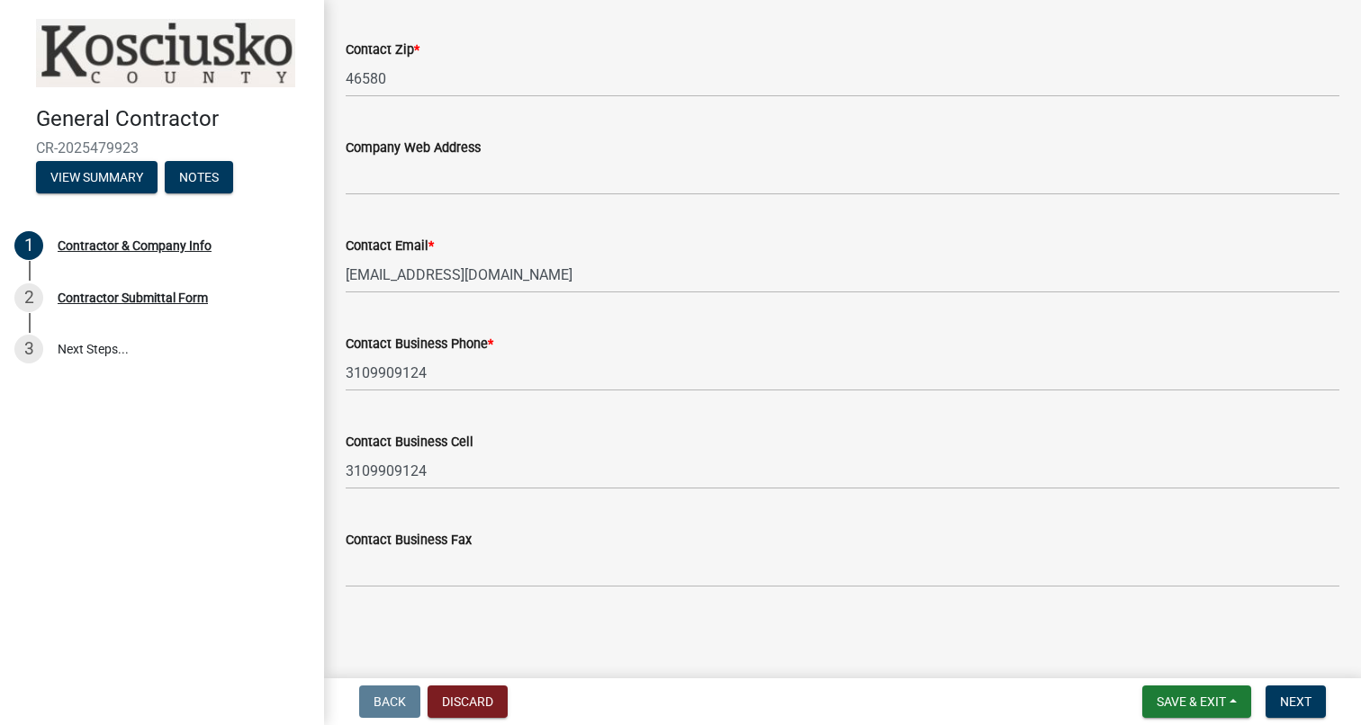
scroll to position [1630, 0]
click at [1309, 710] on button "Next" at bounding box center [1296, 702] width 60 height 32
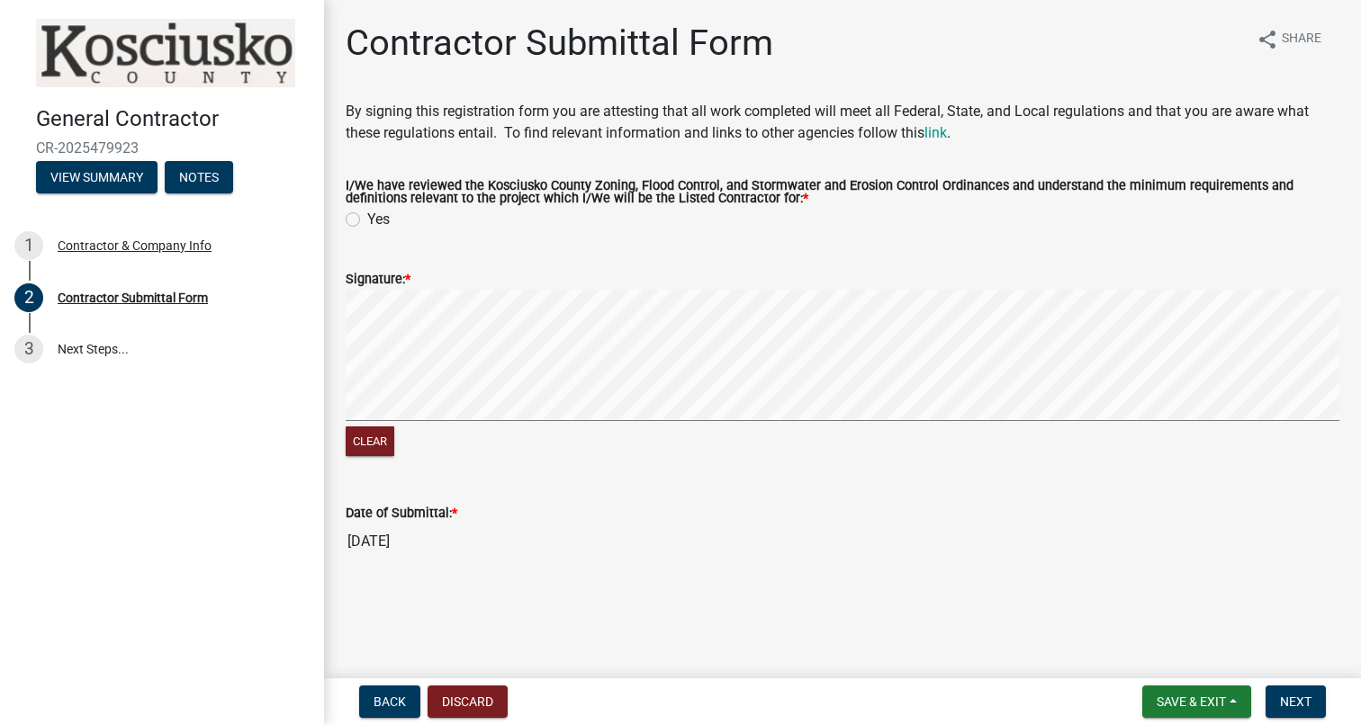
click at [367, 218] on label "Yes" at bounding box center [378, 220] width 23 height 22
click at [367, 218] on input "Yes" at bounding box center [373, 215] width 12 height 12
radio input "true"
click at [1293, 698] on span "Next" at bounding box center [1296, 702] width 32 height 14
click at [367, 221] on label "Yes" at bounding box center [378, 220] width 23 height 22
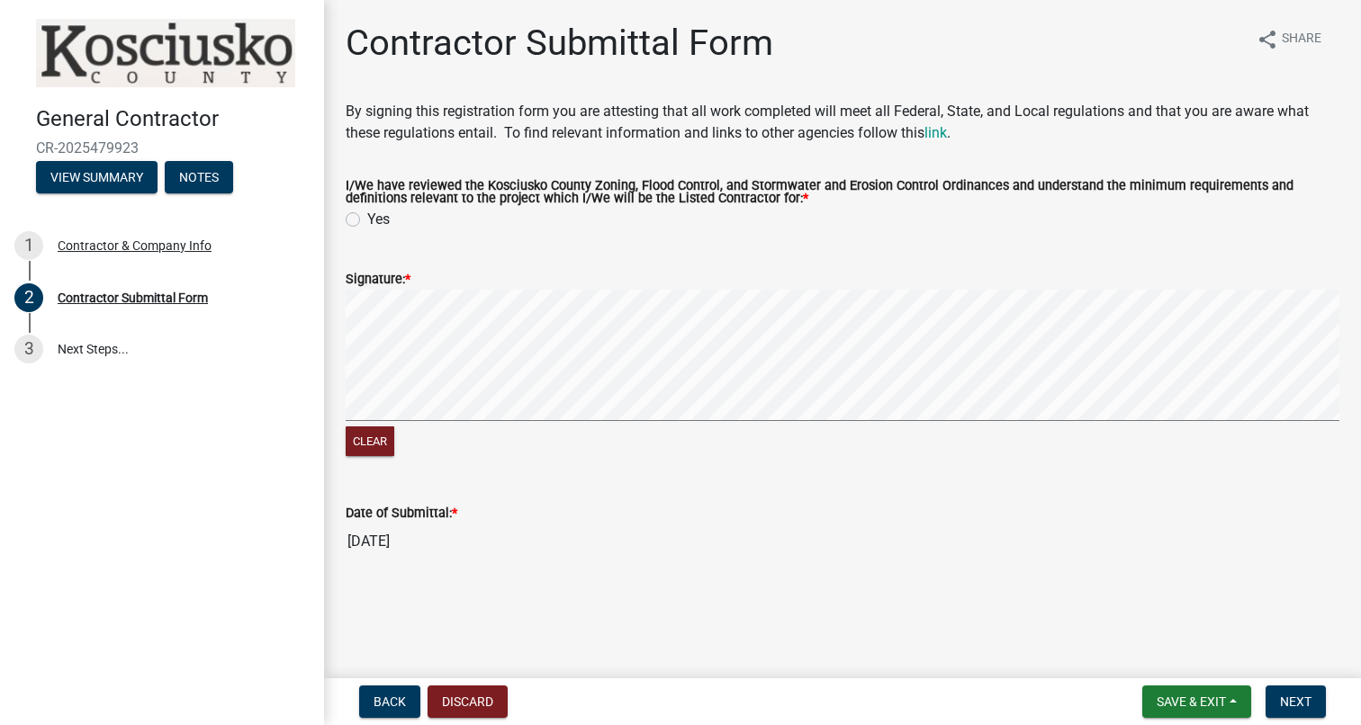
click at [367, 221] on input "Yes" at bounding box center [373, 215] width 12 height 12
radio input "true"
click at [1289, 697] on span "Next" at bounding box center [1296, 702] width 32 height 14
click at [367, 215] on label "Yes" at bounding box center [378, 220] width 23 height 22
click at [367, 215] on input "Yes" at bounding box center [373, 215] width 12 height 12
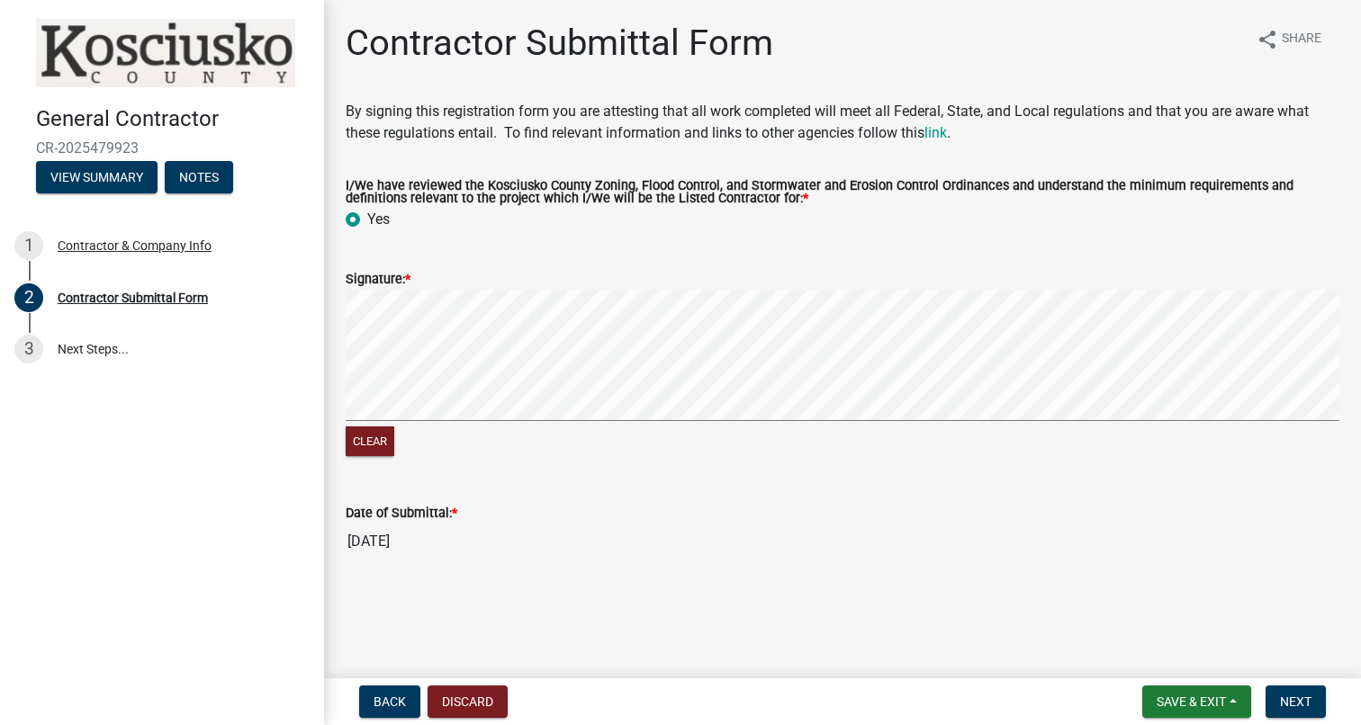
radio input "true"
click at [372, 437] on button "Clear" at bounding box center [370, 442] width 49 height 30
click at [1283, 699] on span "Next" at bounding box center [1296, 702] width 32 height 14
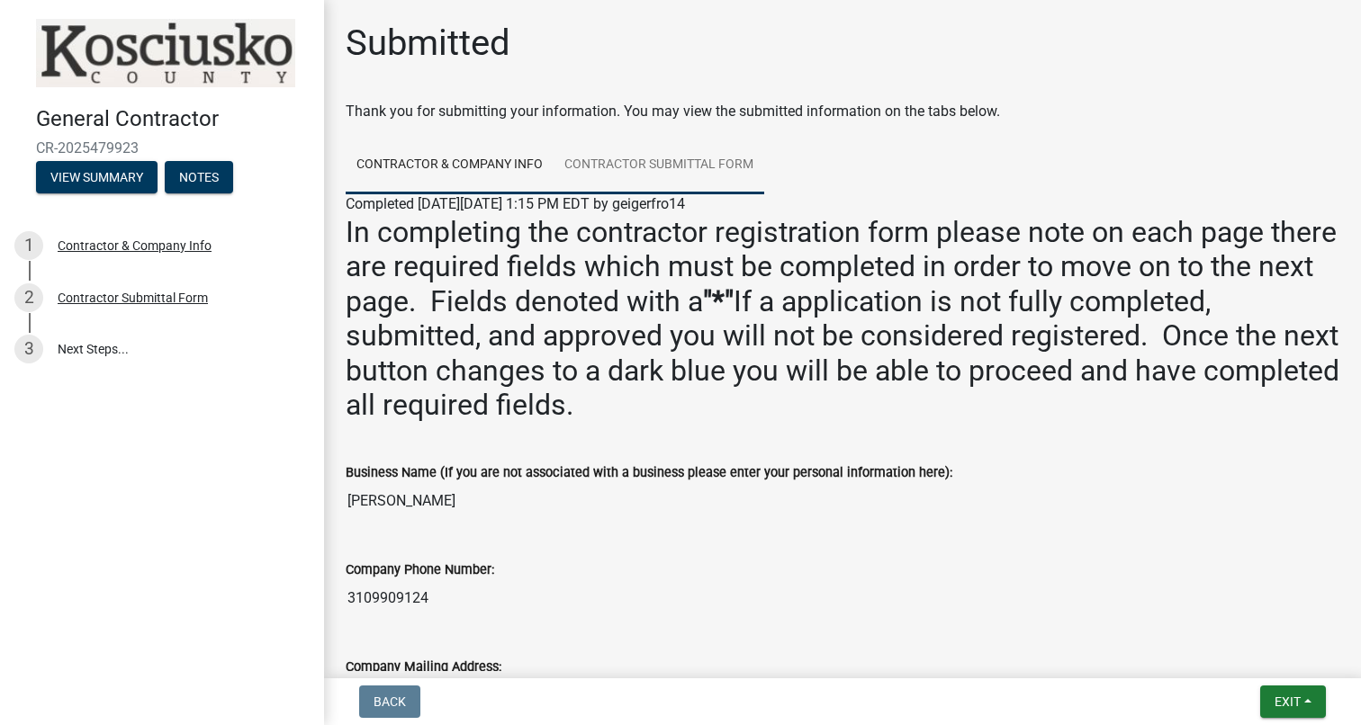
click at [668, 159] on link "Contractor Submittal Form" at bounding box center [659, 166] width 211 height 58
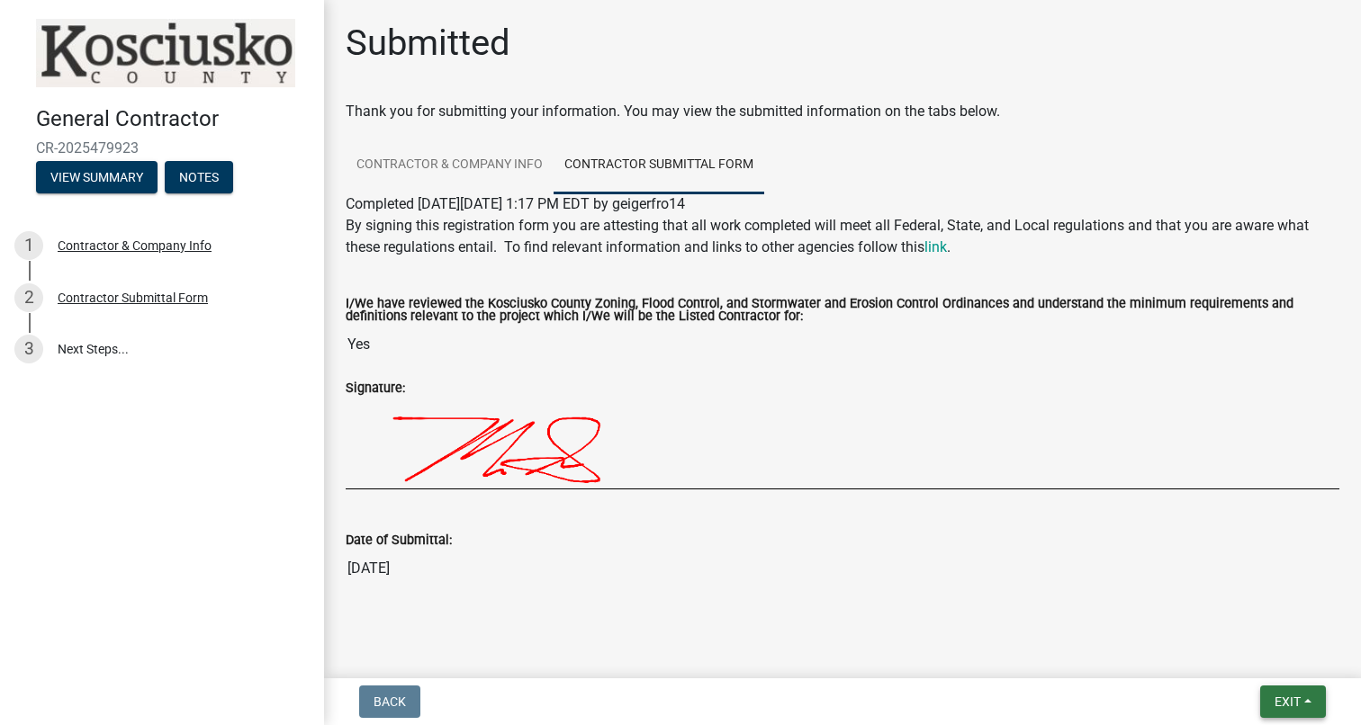
click at [1284, 703] on span "Exit" at bounding box center [1288, 702] width 26 height 14
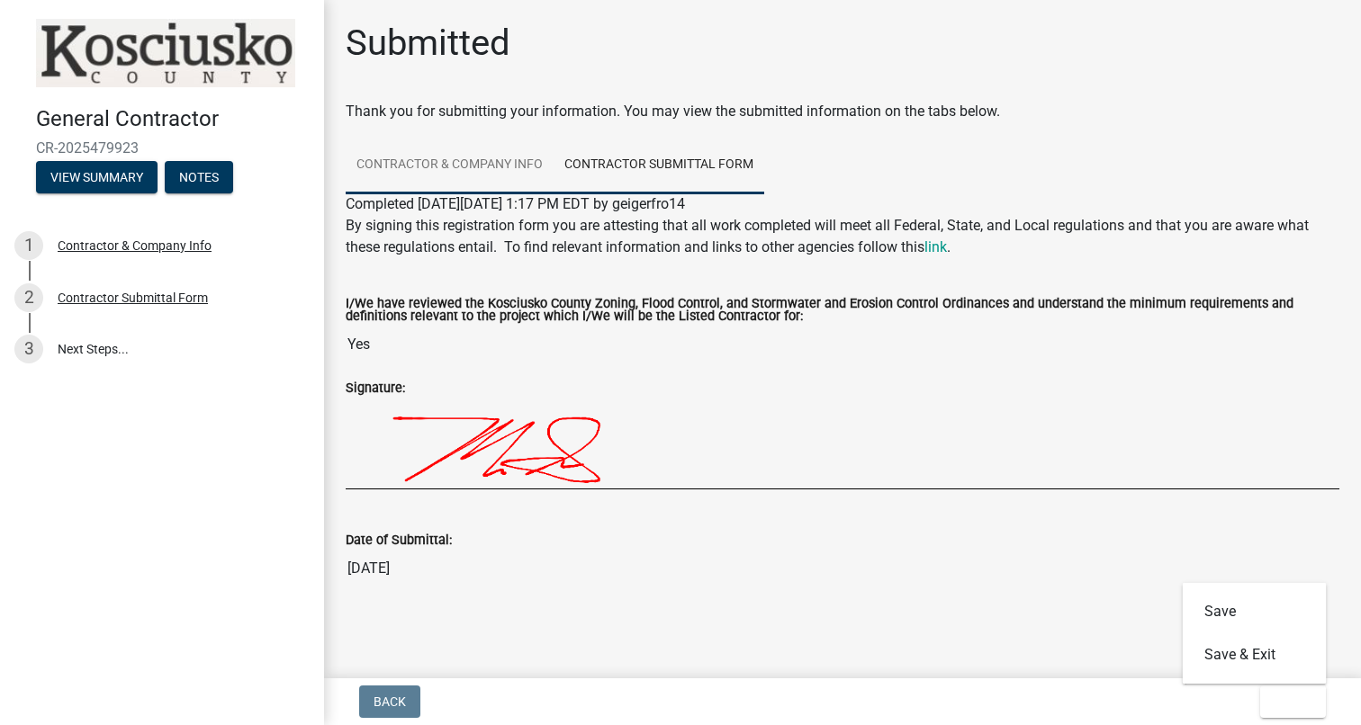
click at [465, 166] on link "Contractor & Company Info" at bounding box center [450, 166] width 208 height 58
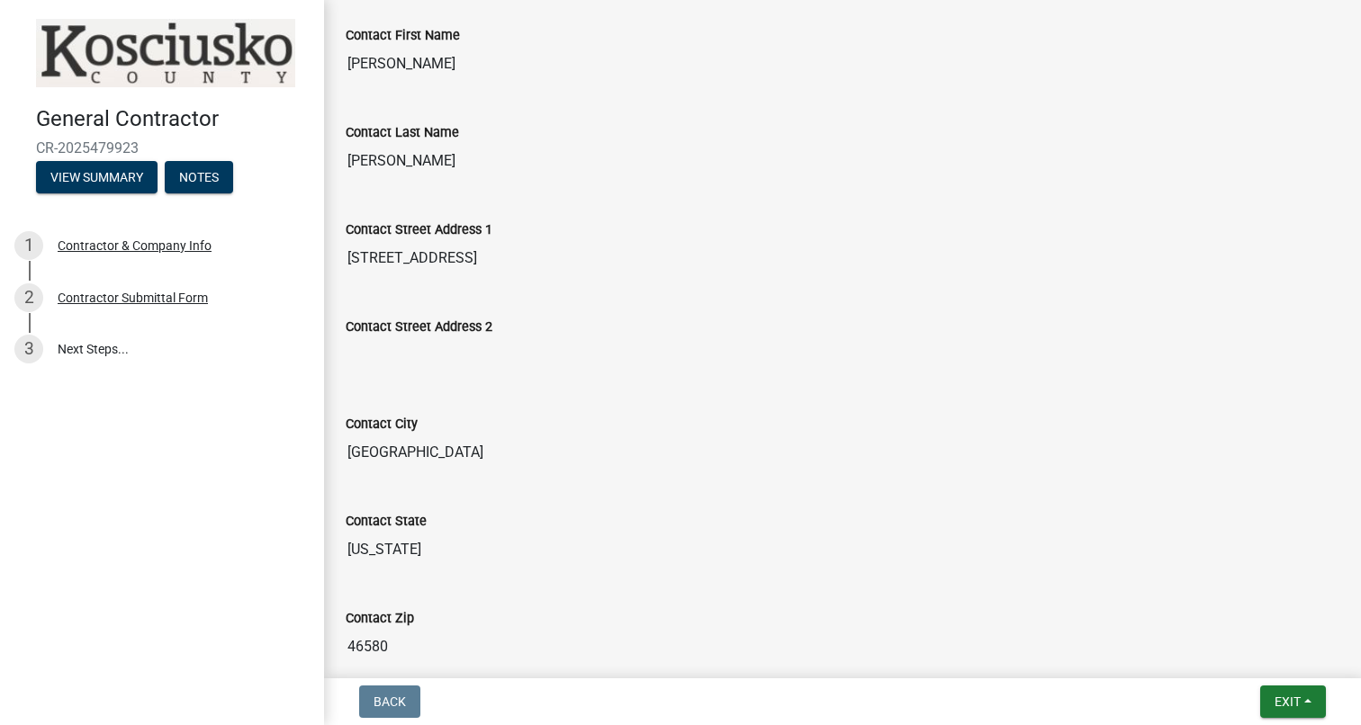
scroll to position [1251, 0]
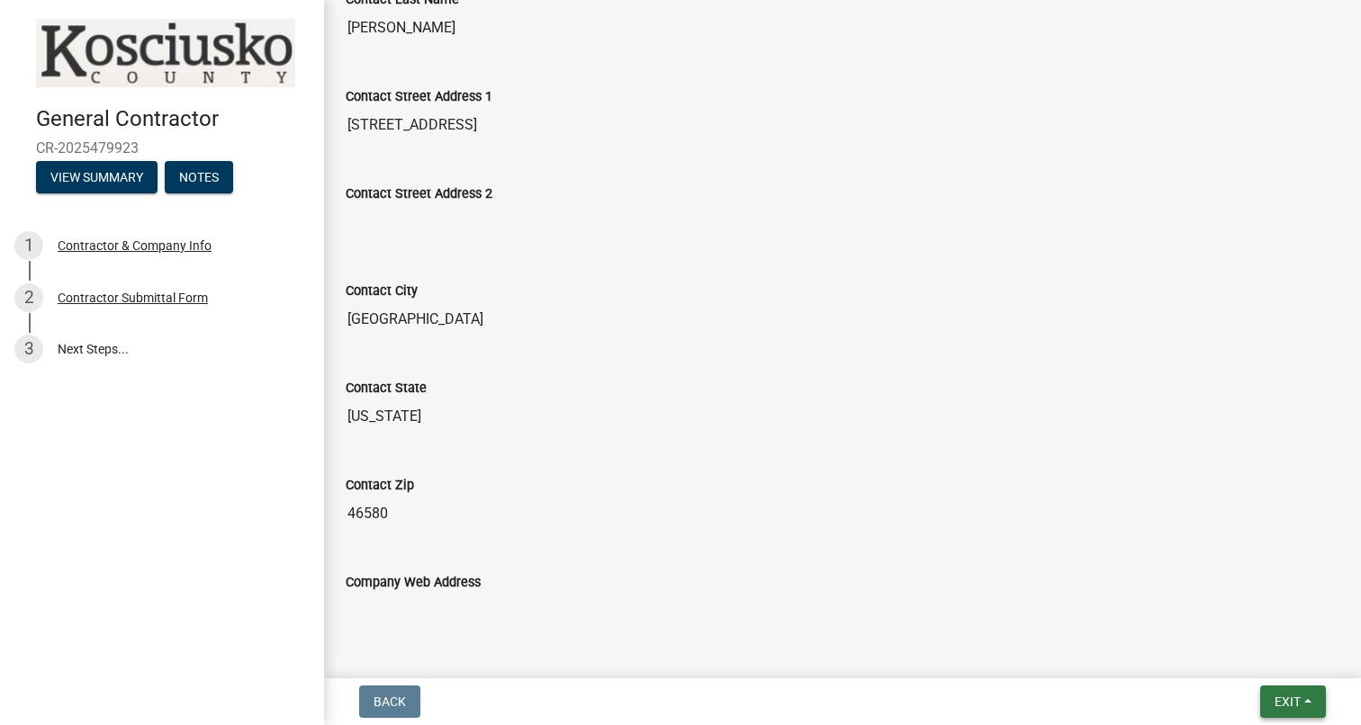
click at [1295, 705] on span "Exit" at bounding box center [1288, 702] width 26 height 14
click at [1248, 657] on button "Save & Exit" at bounding box center [1255, 655] width 144 height 43
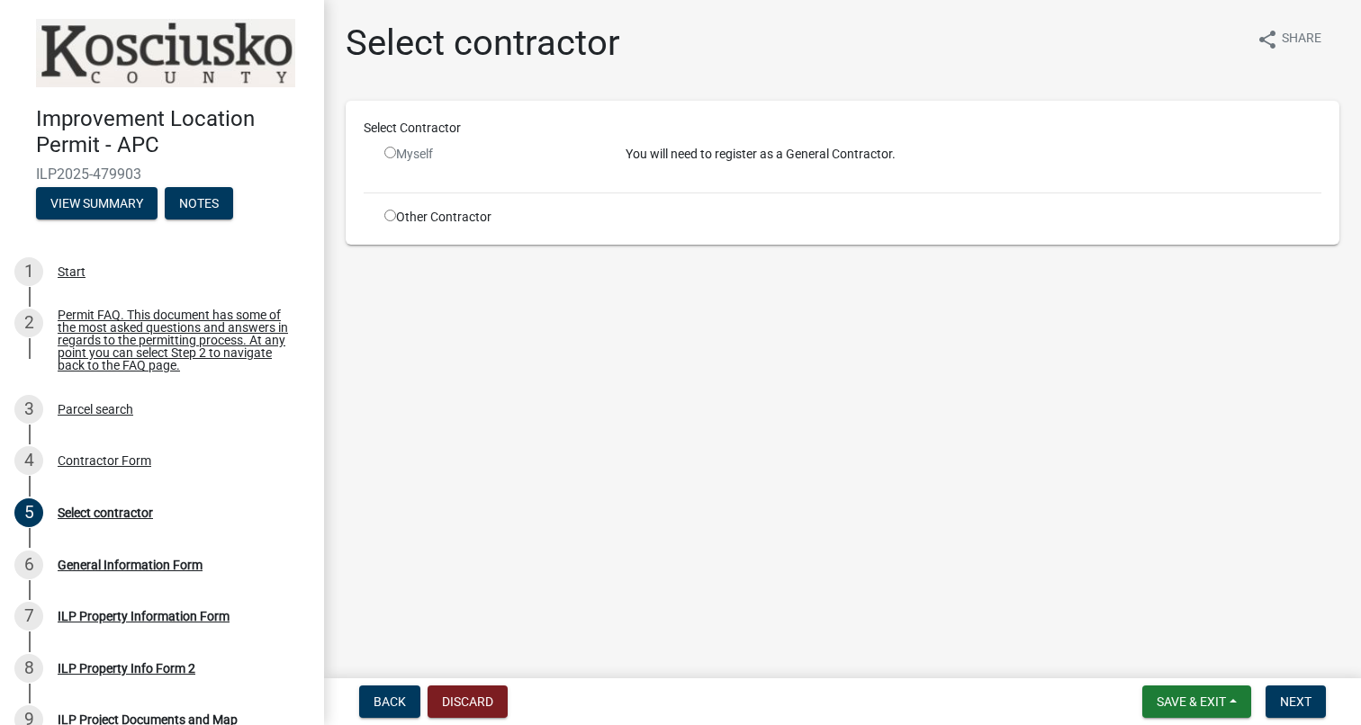
click at [390, 220] on input "radio" at bounding box center [390, 216] width 12 height 12
radio input "true"
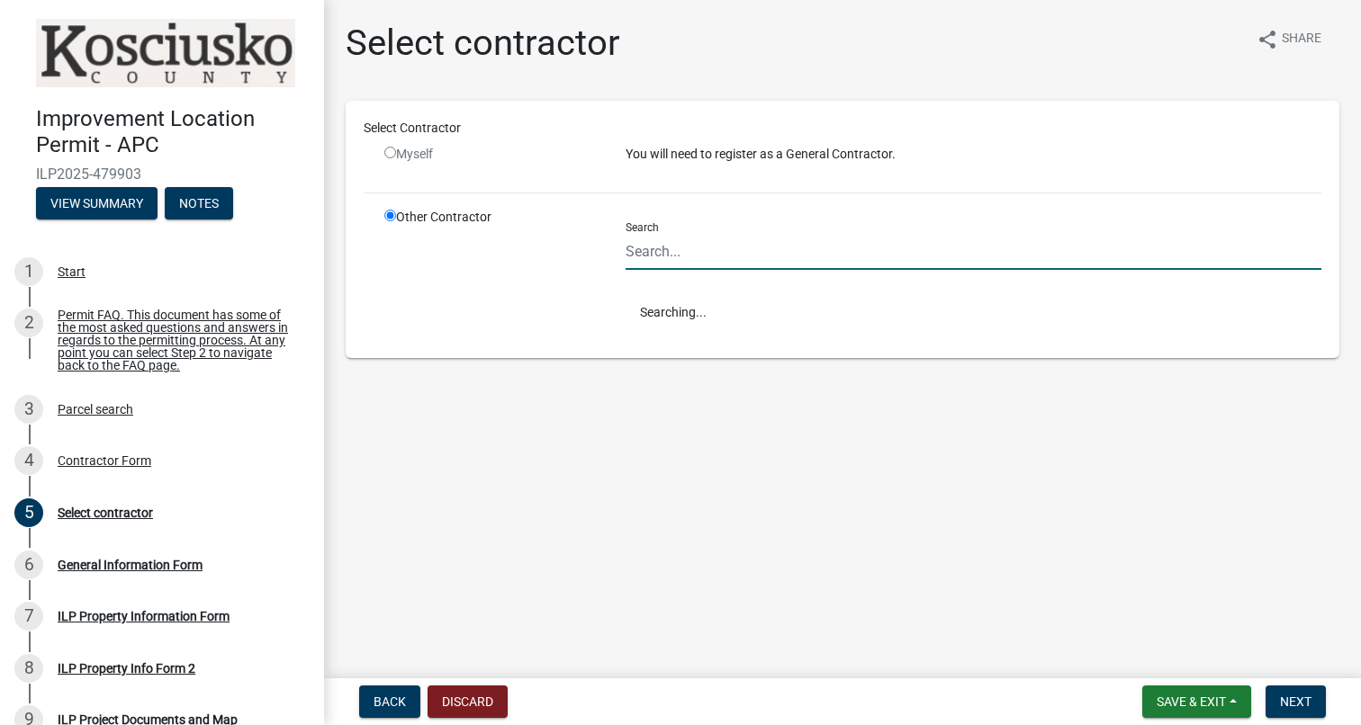
click at [645, 250] on input "Search" at bounding box center [974, 251] width 696 height 37
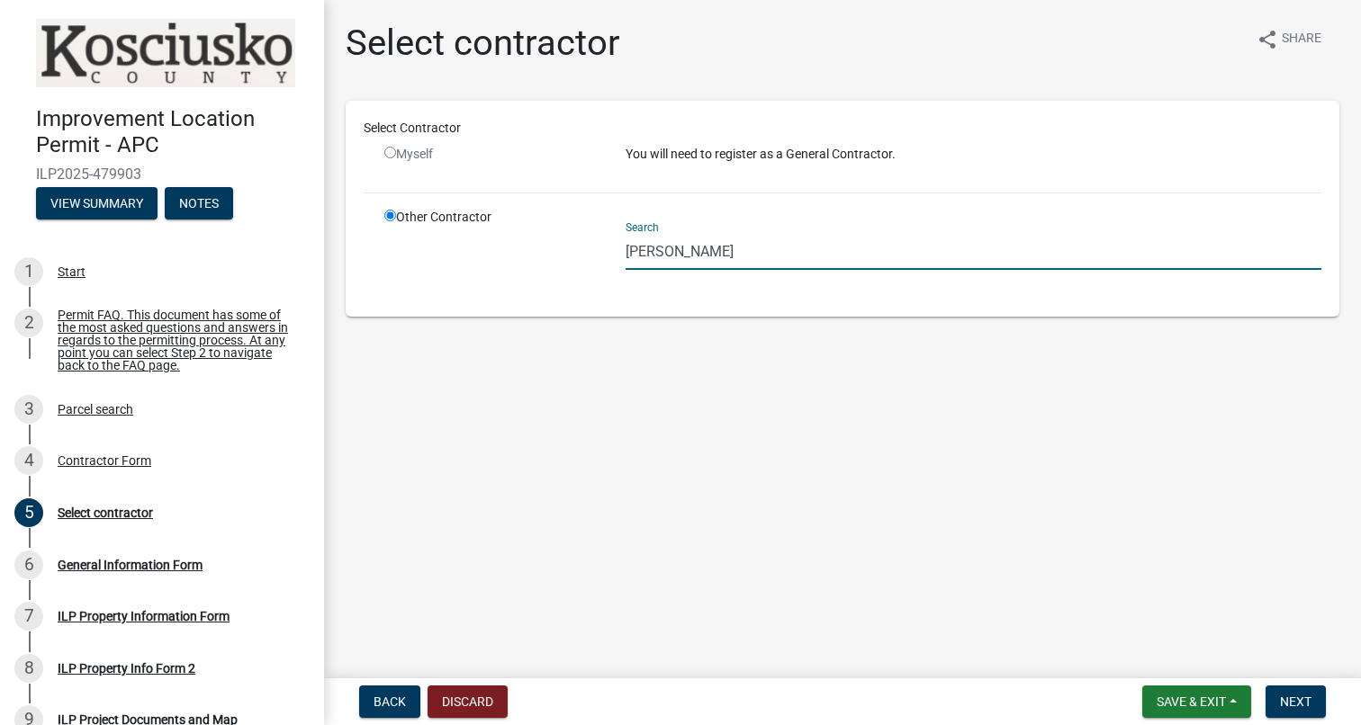
type input "[PERSON_NAME]"
click at [392, 149] on input "radio" at bounding box center [390, 153] width 12 height 12
radio input "false"
radio input "true"
click at [472, 698] on button "Discard" at bounding box center [468, 702] width 80 height 32
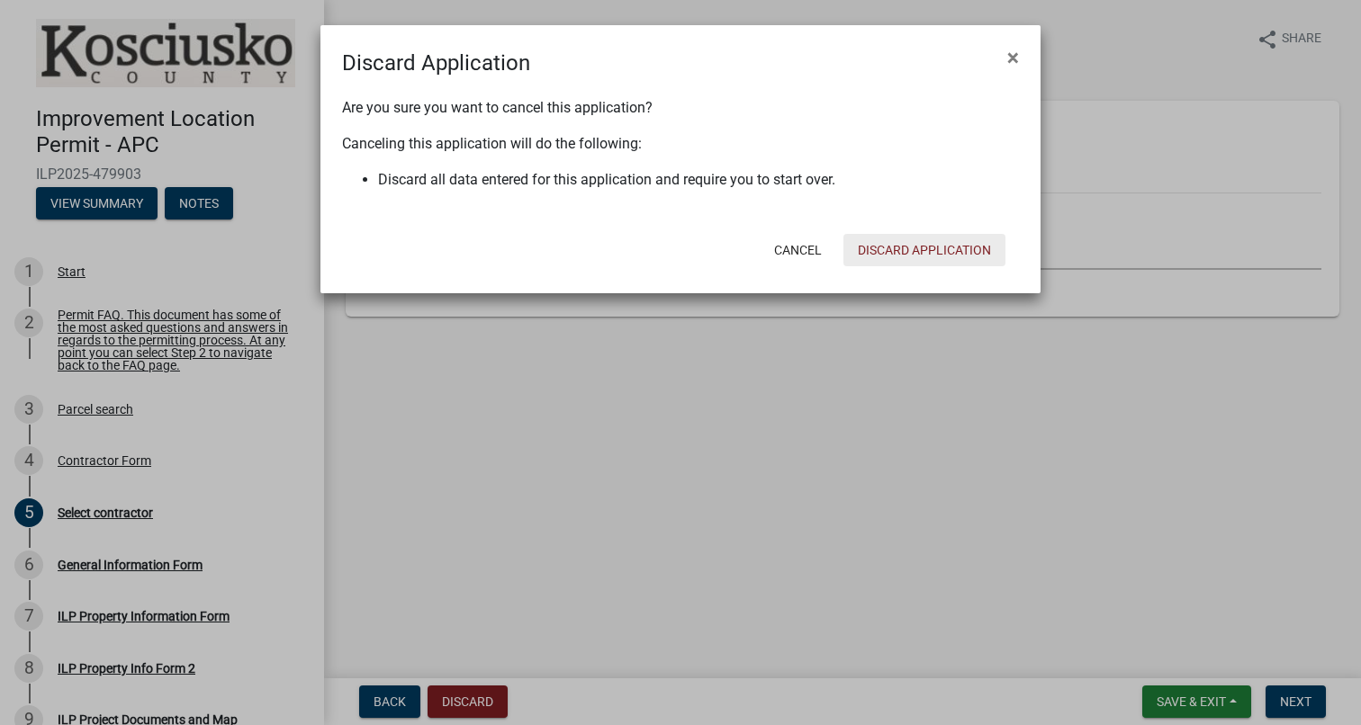
click at [886, 253] on button "Discard Application" at bounding box center [924, 250] width 162 height 32
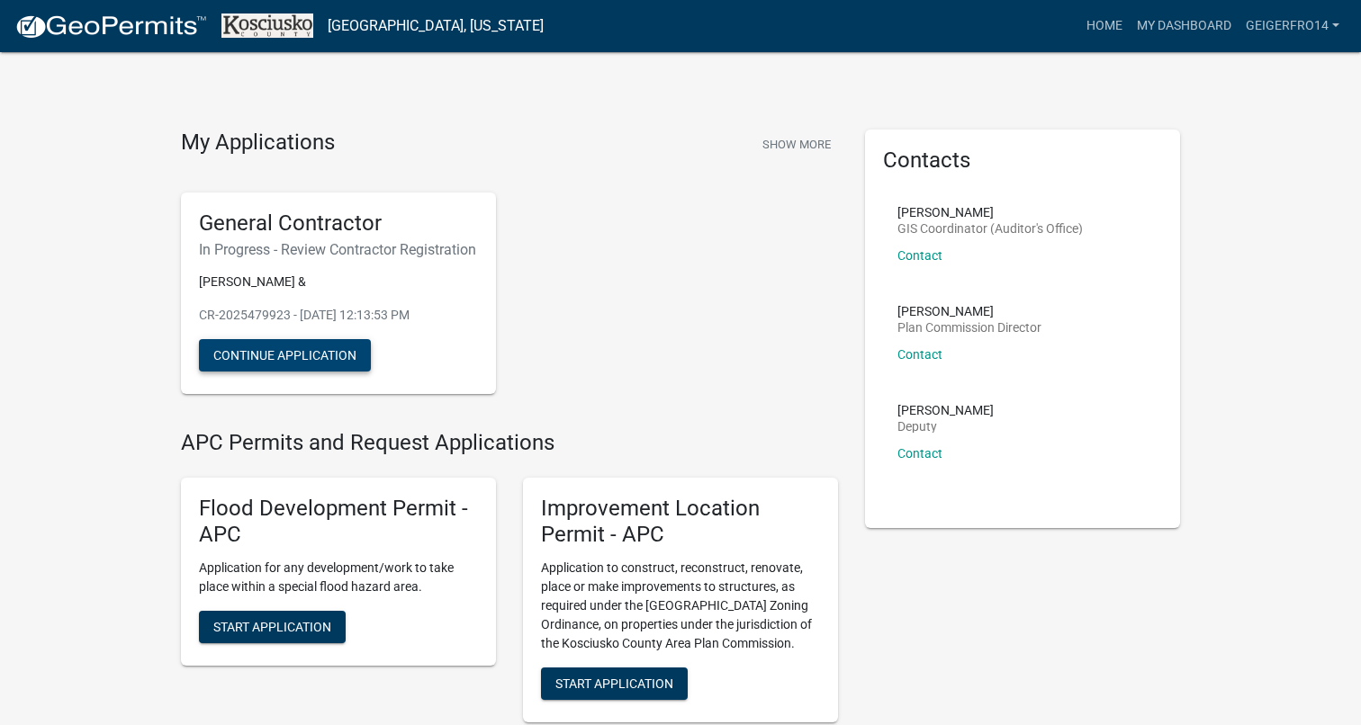
click at [337, 369] on button "Continue Application" at bounding box center [285, 355] width 172 height 32
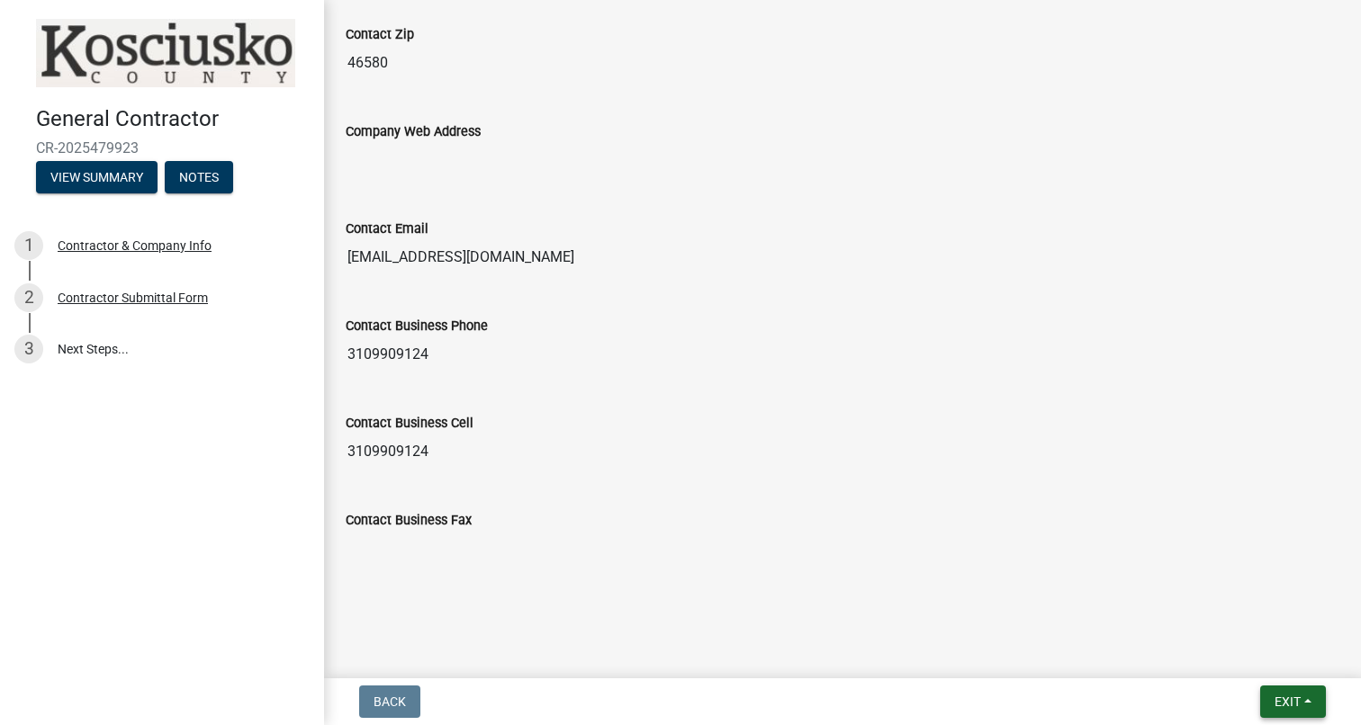
click at [1294, 693] on button "Exit" at bounding box center [1293, 702] width 66 height 32
click at [1245, 653] on button "Save & Exit" at bounding box center [1255, 655] width 144 height 43
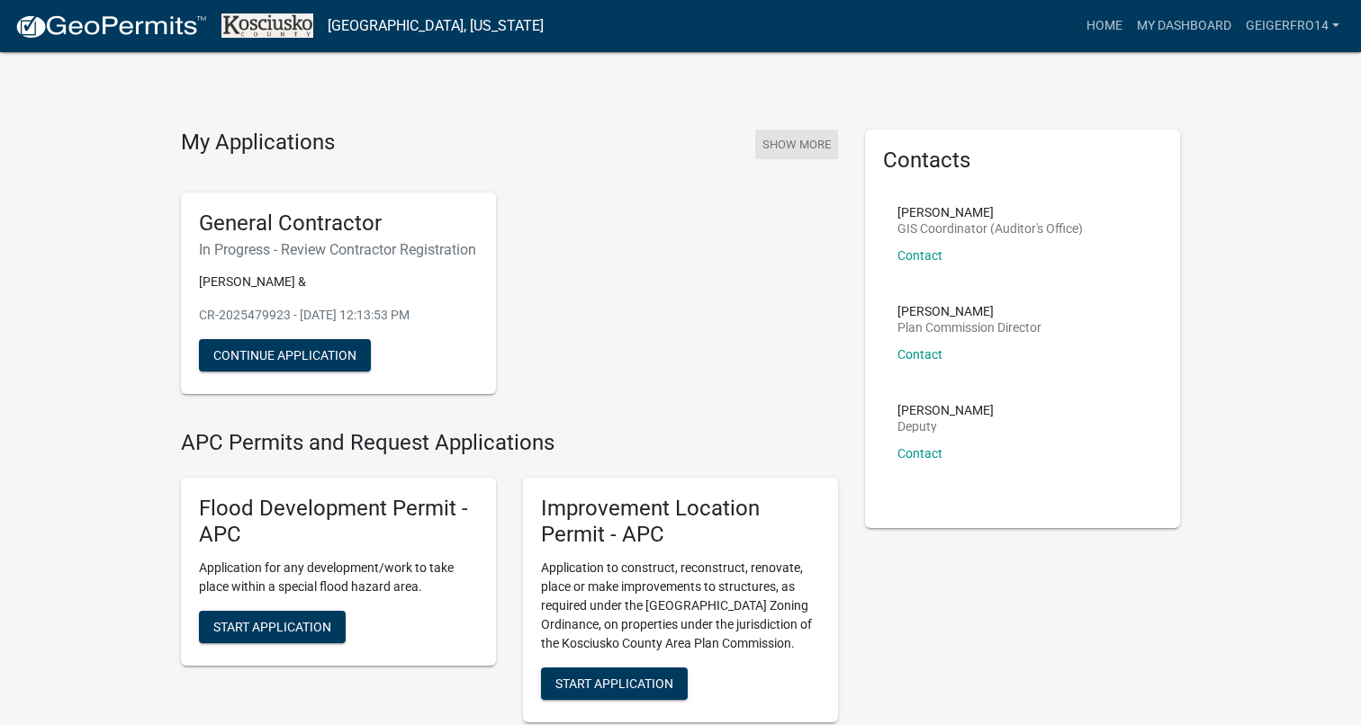
click at [786, 142] on button "Show More" at bounding box center [796, 145] width 83 height 30
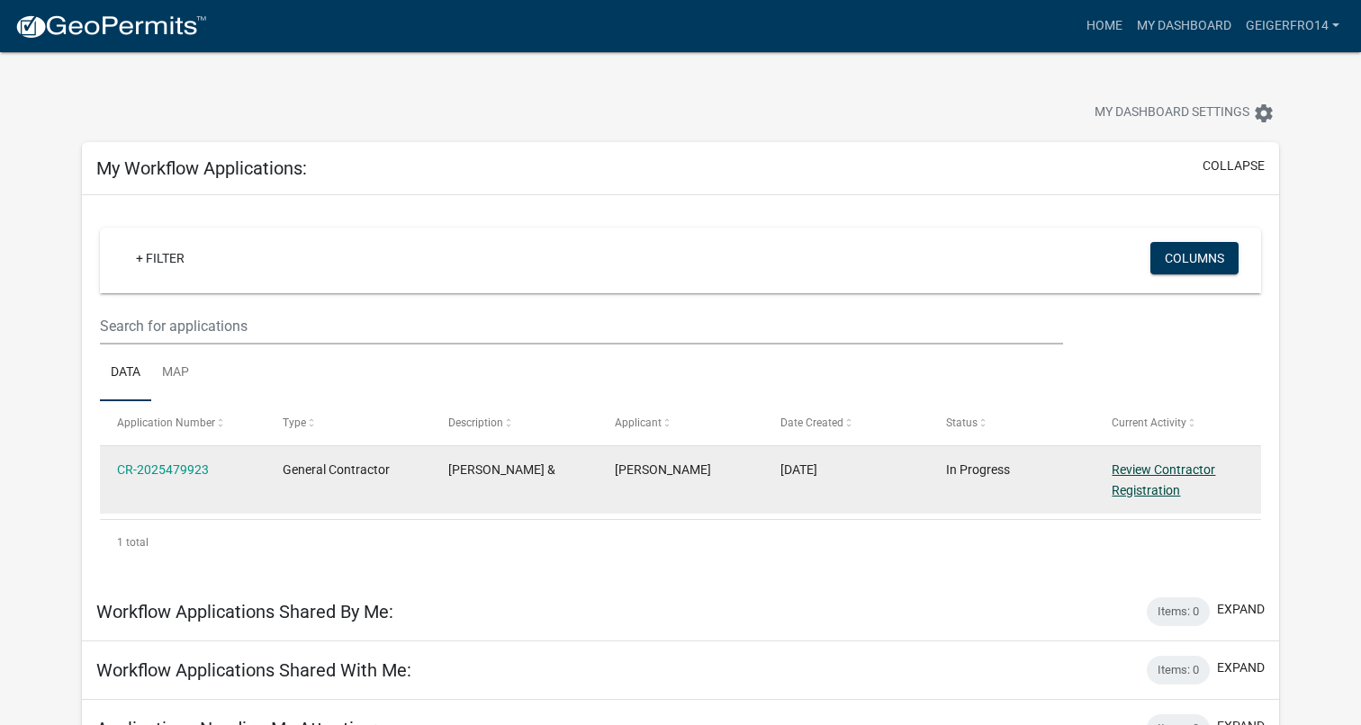
click at [1164, 466] on link "Review Contractor Registration" at bounding box center [1164, 480] width 104 height 35
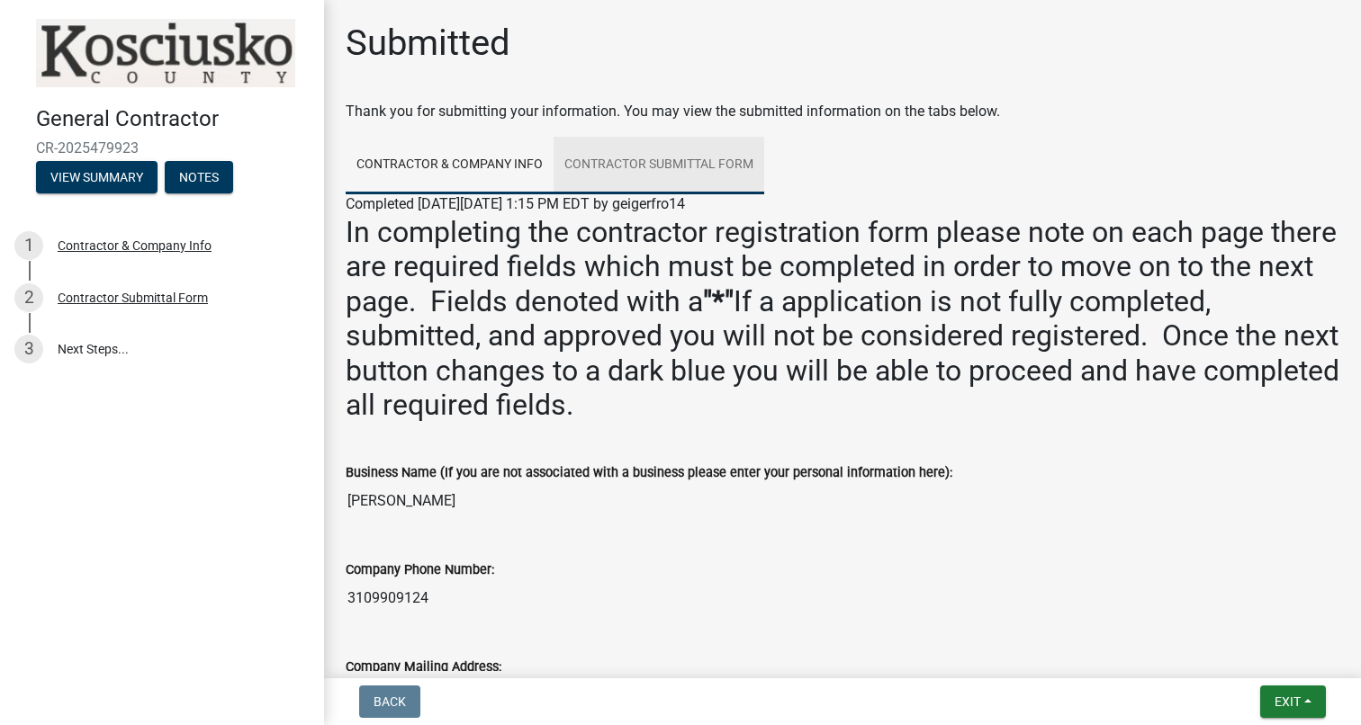
click at [718, 157] on link "Contractor Submittal Form" at bounding box center [659, 166] width 211 height 58
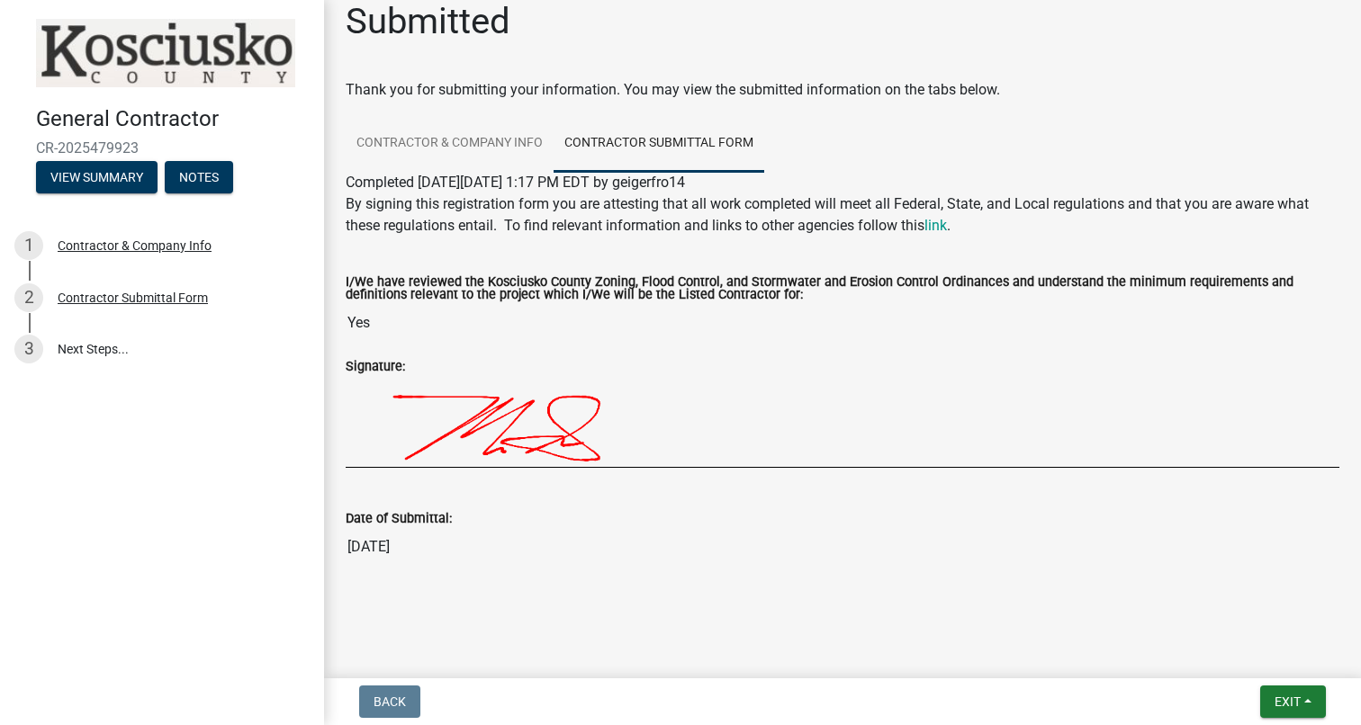
scroll to position [22, 0]
click at [940, 230] on link "link" at bounding box center [935, 225] width 23 height 17
click at [73, 175] on button "View Summary" at bounding box center [97, 177] width 122 height 32
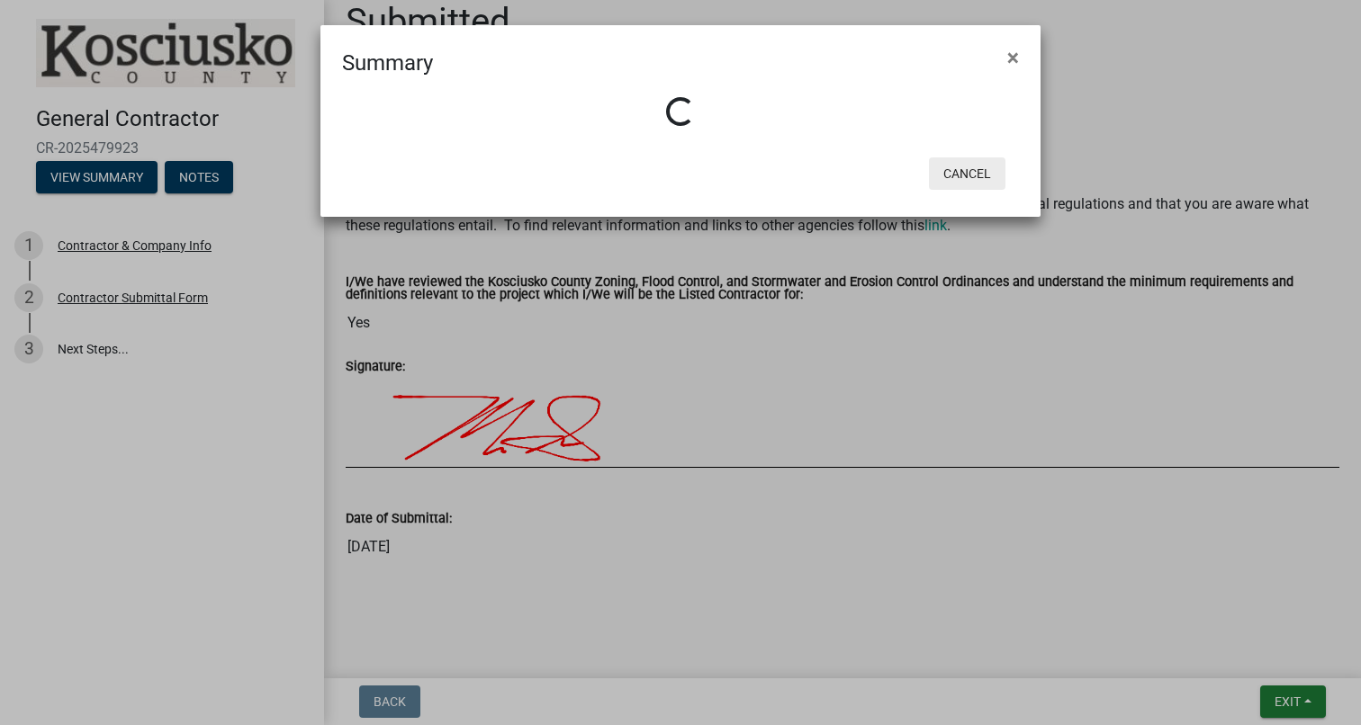
click at [986, 167] on button "Cancel" at bounding box center [967, 174] width 77 height 32
